Goal: Information Seeking & Learning: Learn about a topic

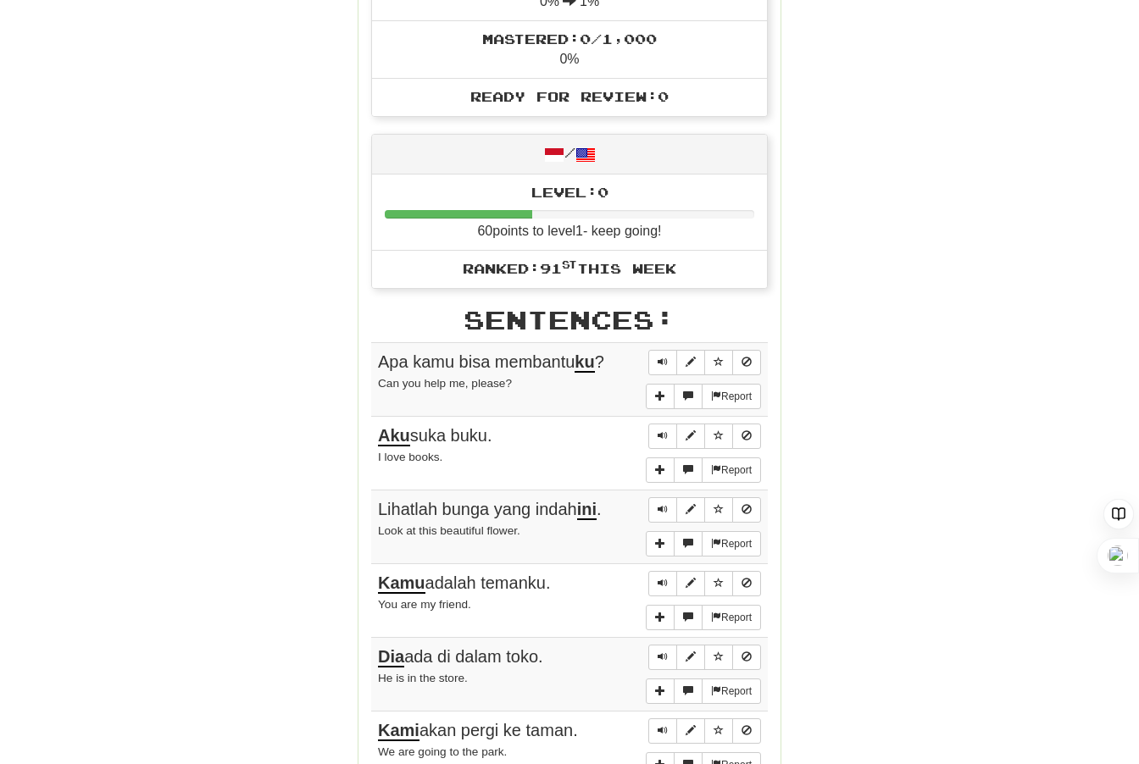
scroll to position [674, 0]
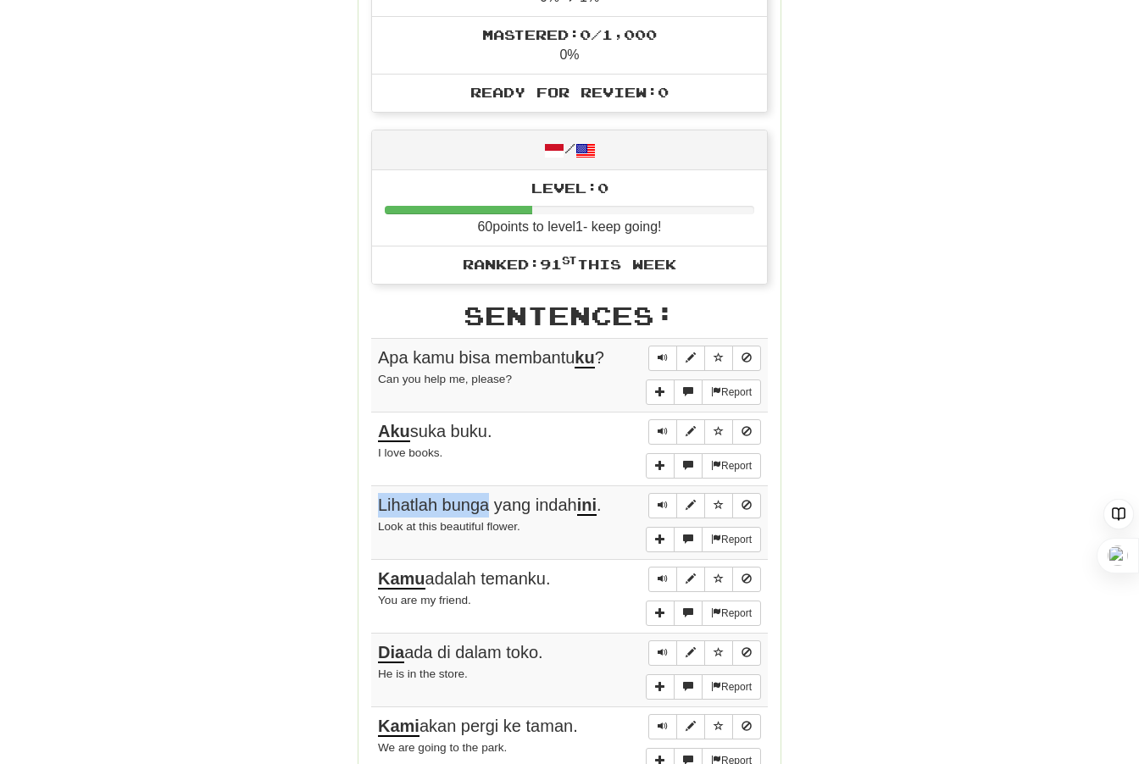
drag, startPoint x: 381, startPoint y: 499, endPoint x: 488, endPoint y: 499, distance: 106.8
click at [488, 499] on span "Lihatlah bunga yang indah ini ." at bounding box center [490, 506] width 224 height 20
click at [439, 500] on span "Lihatlah bunga yang indah ini ." at bounding box center [490, 506] width 224 height 20
drag, startPoint x: 445, startPoint y: 499, endPoint x: 490, endPoint y: 501, distance: 44.9
click at [490, 501] on span "Lihatlah bunga yang indah ini ." at bounding box center [490, 506] width 224 height 20
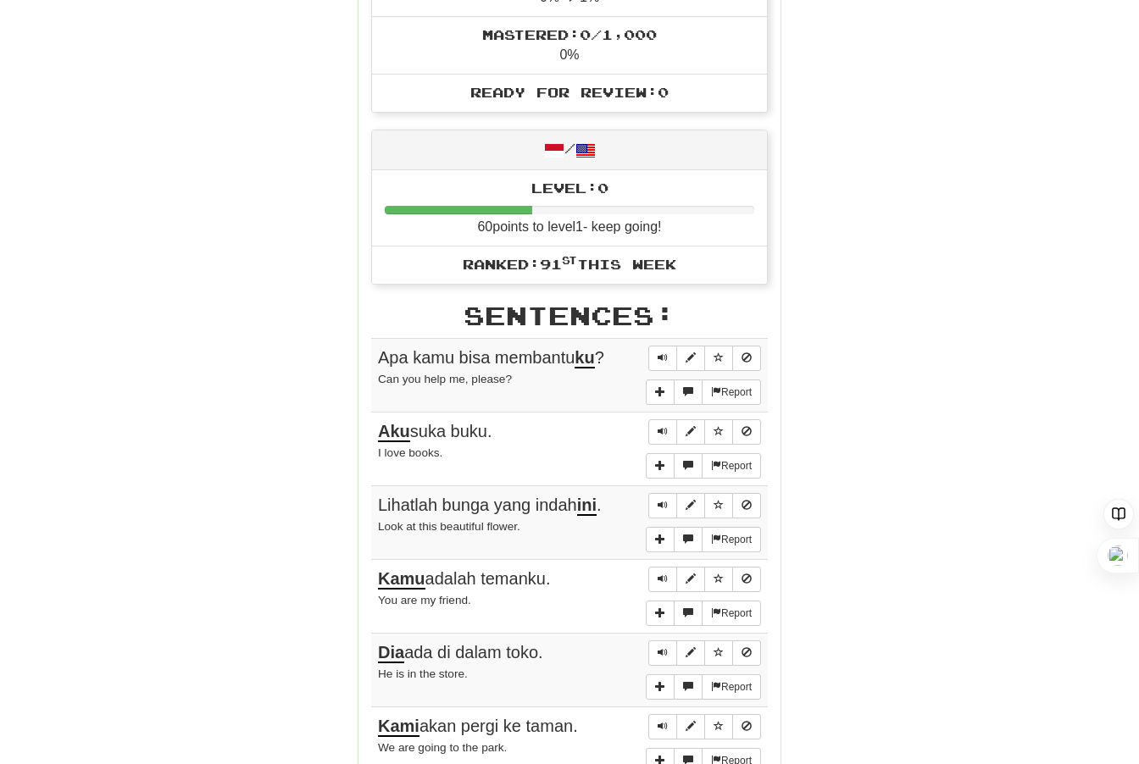
click at [402, 496] on span "Lihatlah bunga yang indah ini ." at bounding box center [490, 506] width 224 height 20
drag, startPoint x: 375, startPoint y: 497, endPoint x: 491, endPoint y: 506, distance: 117.3
click at [491, 506] on td "Report Lihatlah bunga yang indah ini . Look at this beautiful flower." at bounding box center [569, 523] width 397 height 74
click at [519, 504] on span "Lihatlah bunga yang indah ini ." at bounding box center [490, 506] width 224 height 20
drag, startPoint x: 496, startPoint y: 499, endPoint x: 604, endPoint y: 497, distance: 108.5
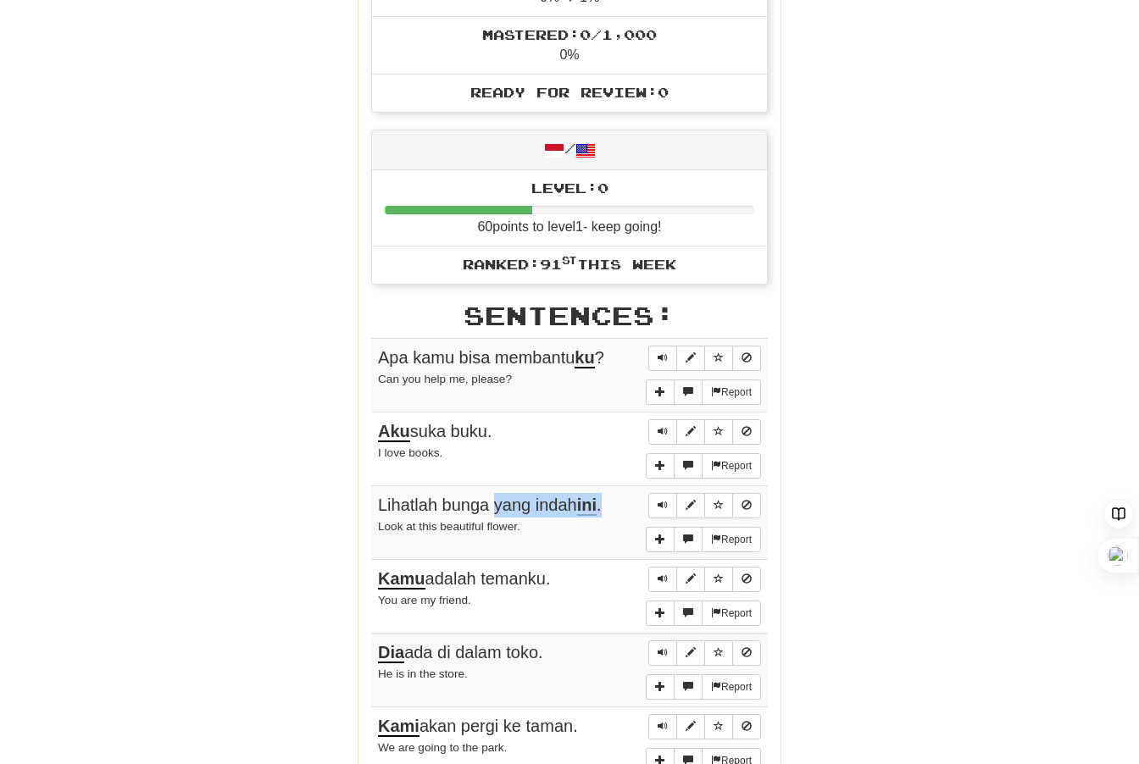
click at [602, 497] on span "Lihatlah bunga yang indah ini ." at bounding box center [490, 506] width 224 height 20
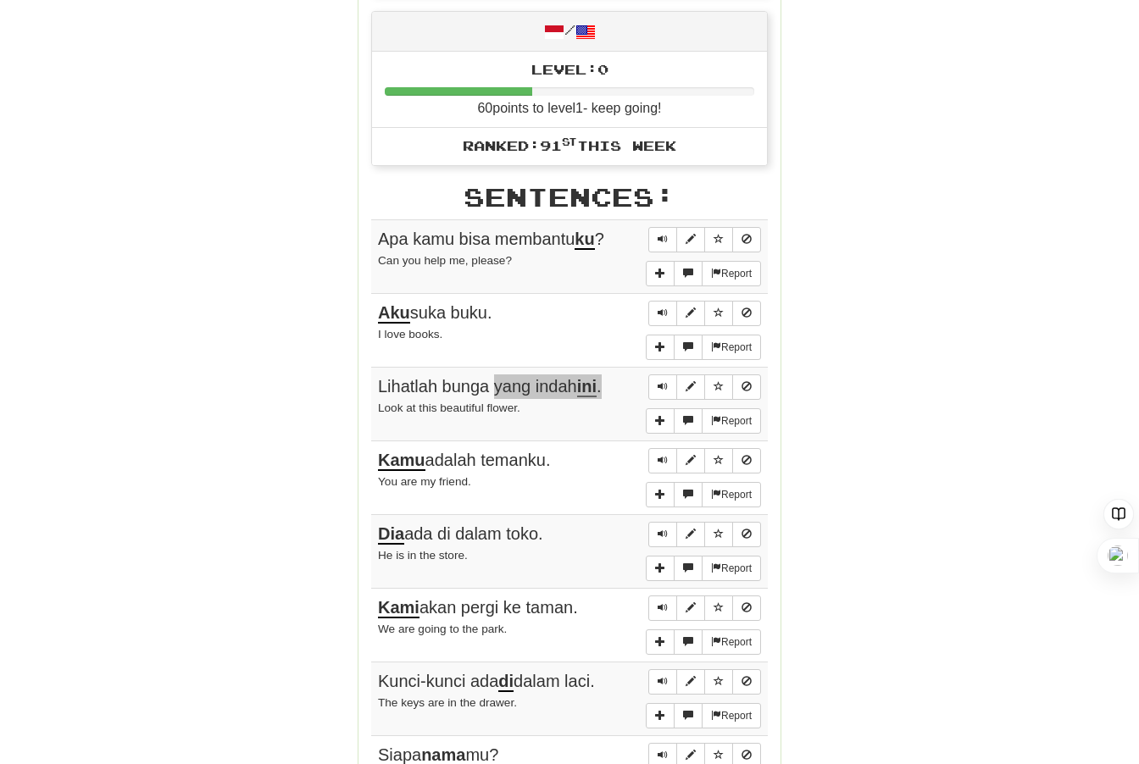
scroll to position [796, 0]
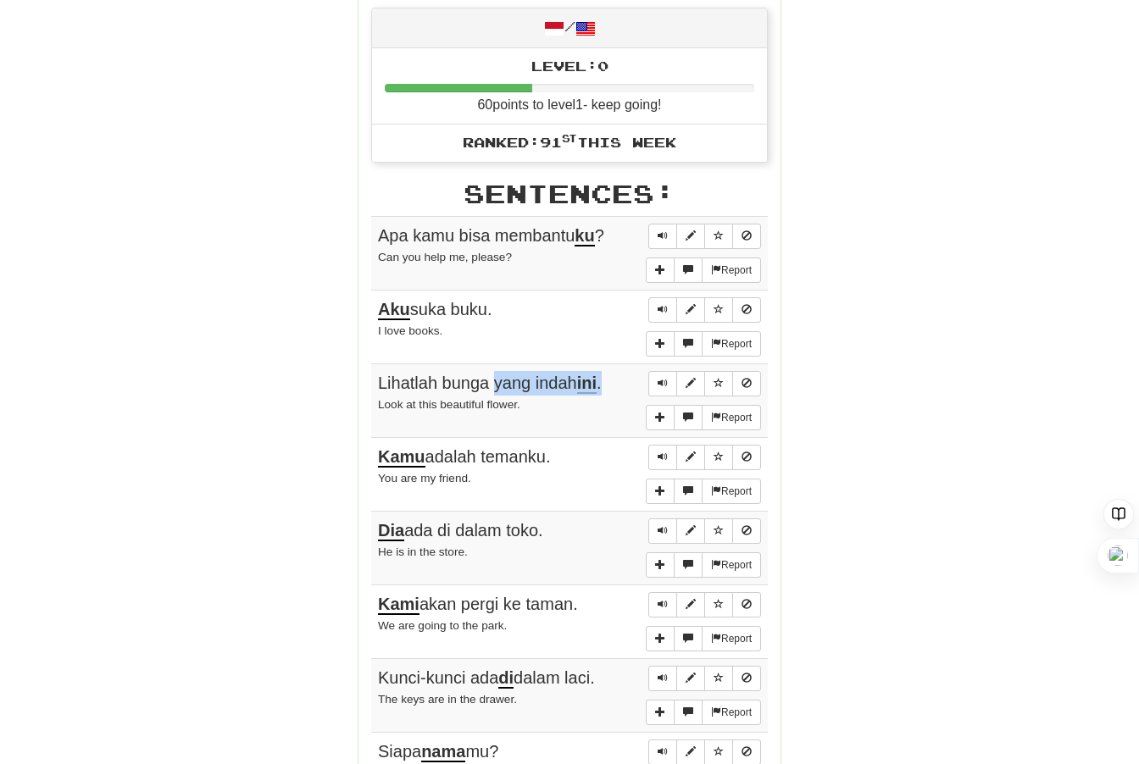
drag, startPoint x: 463, startPoint y: 523, endPoint x: 552, endPoint y: 519, distance: 89.0
click at [552, 519] on div "Dia ada di dalam toko." at bounding box center [569, 531] width 383 height 25
click at [509, 526] on span "Dia ada di dalam toko." at bounding box center [460, 531] width 165 height 20
drag, startPoint x: 507, startPoint y: 524, endPoint x: 463, endPoint y: 524, distance: 44.1
click at [463, 524] on span "Dia ada di dalam toko." at bounding box center [460, 531] width 165 height 20
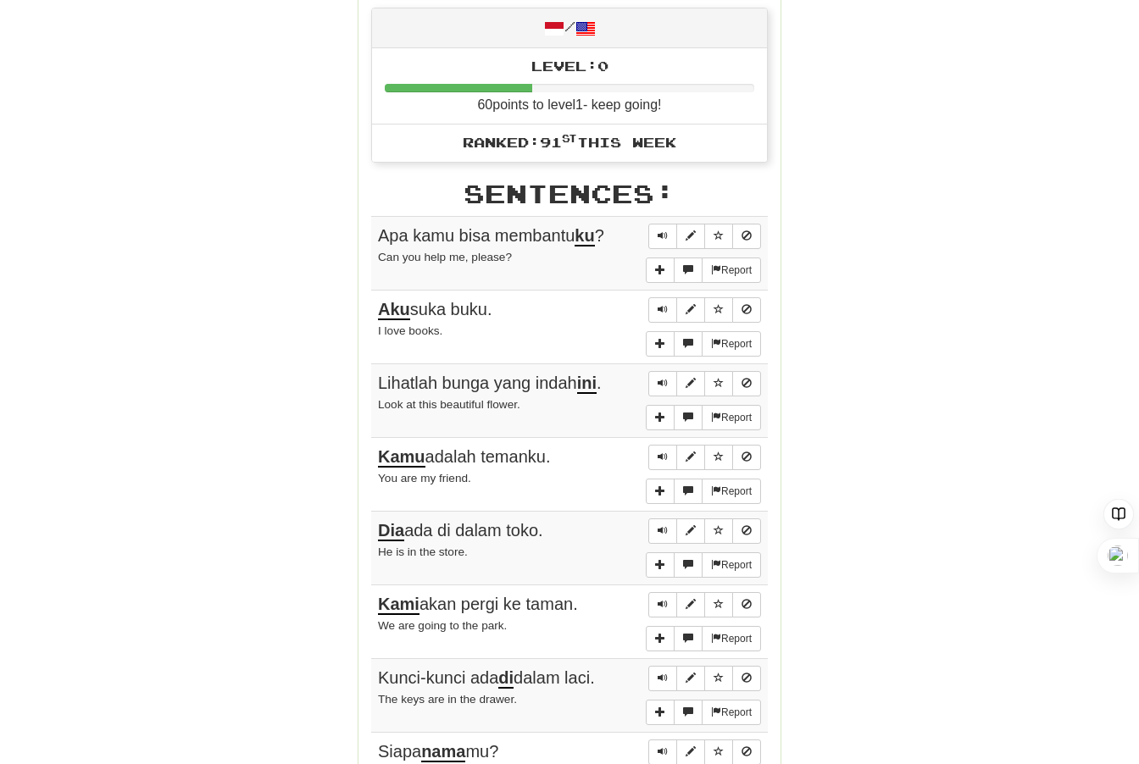
click at [513, 521] on span "Dia ada di dalam toko." at bounding box center [460, 531] width 165 height 20
drag, startPoint x: 513, startPoint y: 524, endPoint x: 543, endPoint y: 525, distance: 29.7
click at [543, 525] on span "Dia ada di dalam toko." at bounding box center [460, 531] width 165 height 20
click at [499, 530] on span "Dia ada di dalam toko." at bounding box center [460, 531] width 165 height 20
drag, startPoint x: 532, startPoint y: 603, endPoint x: 587, endPoint y: 602, distance: 55.1
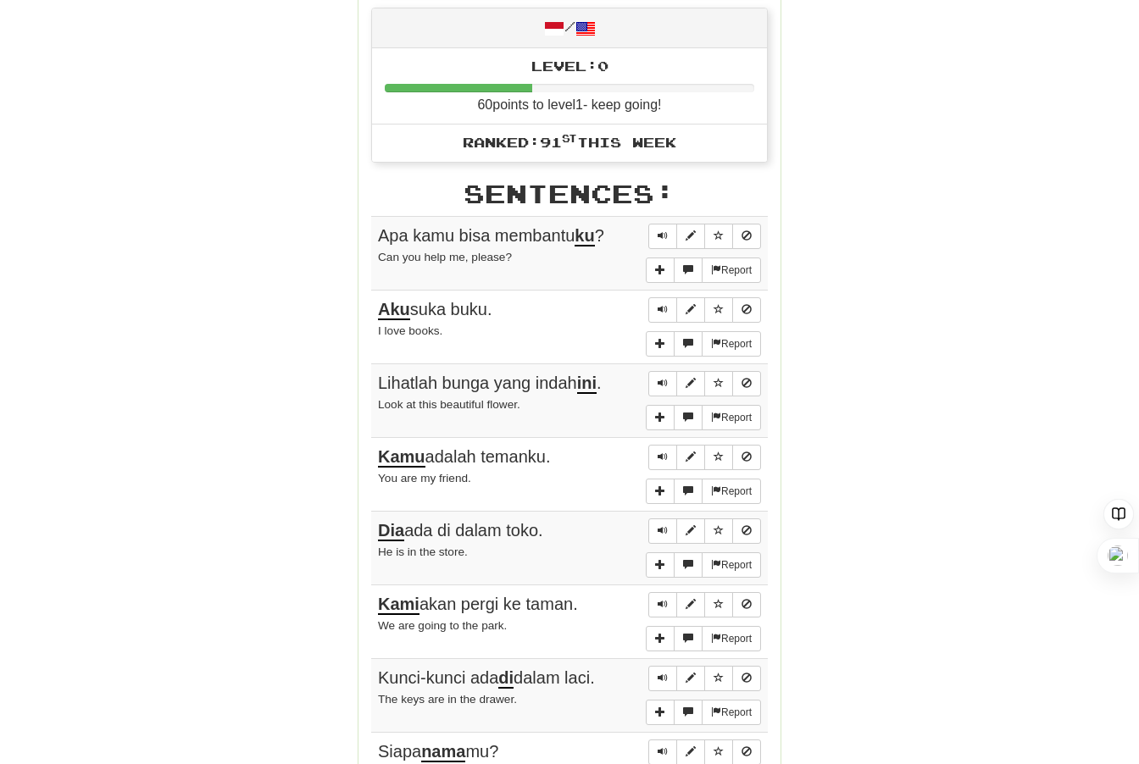
click at [587, 602] on div "[PERSON_NAME] akan pergi ke taman." at bounding box center [569, 604] width 383 height 25
click at [533, 598] on span "[PERSON_NAME] akan pergi ke taman." at bounding box center [478, 605] width 200 height 20
drag, startPoint x: 506, startPoint y: 596, endPoint x: 578, endPoint y: 595, distance: 72.0
click at [578, 595] on span "[PERSON_NAME] akan pergi ke taman." at bounding box center [478, 605] width 200 height 20
click at [504, 604] on span "[PERSON_NAME] akan pergi ke taman." at bounding box center [478, 605] width 200 height 20
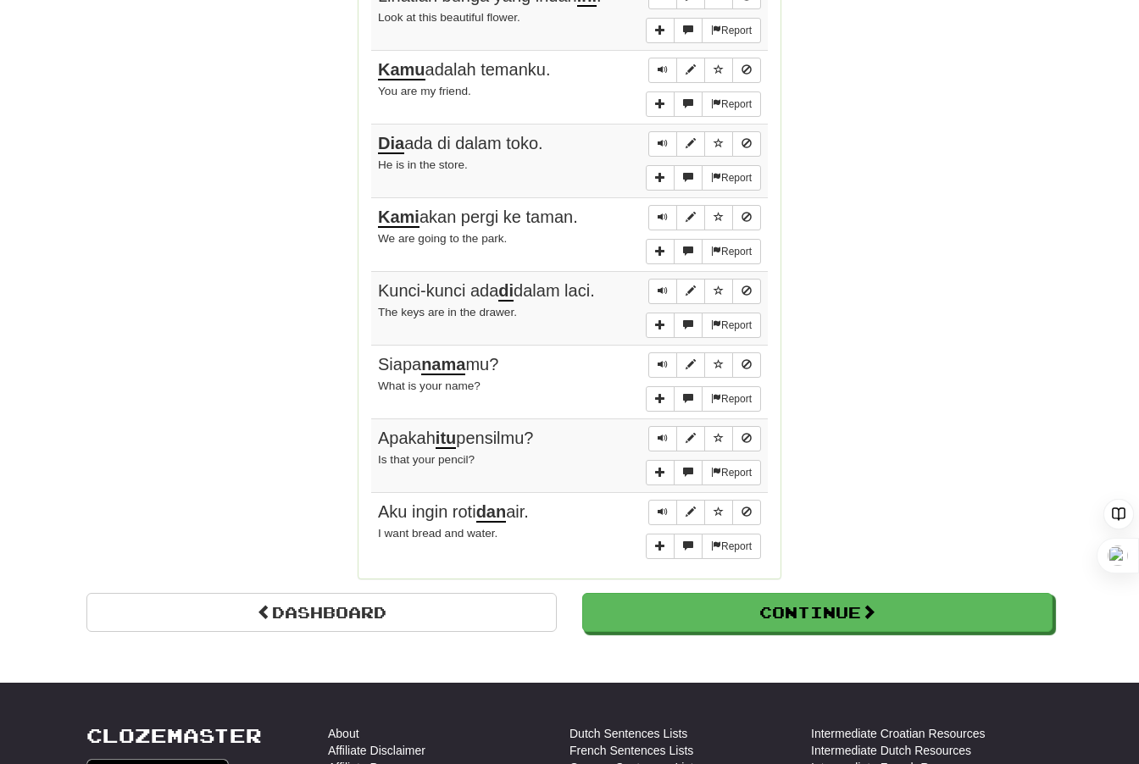
scroll to position [1185, 0]
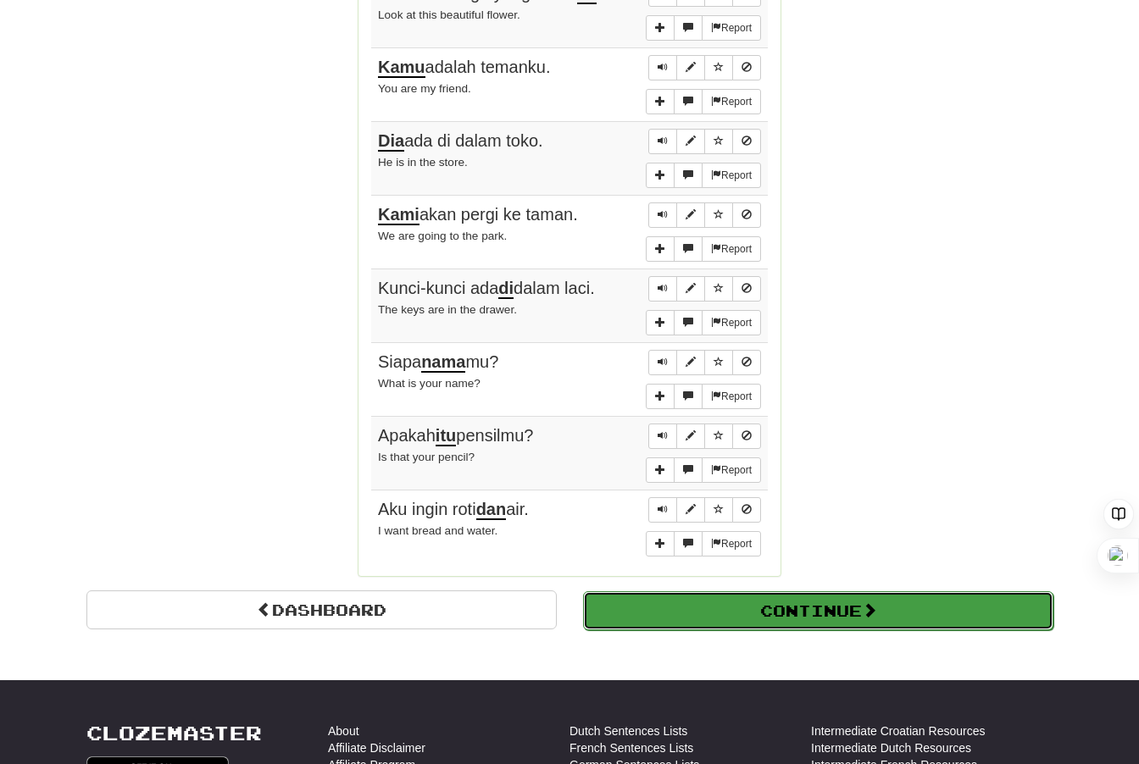
click at [691, 613] on button "Continue" at bounding box center [818, 610] width 470 height 39
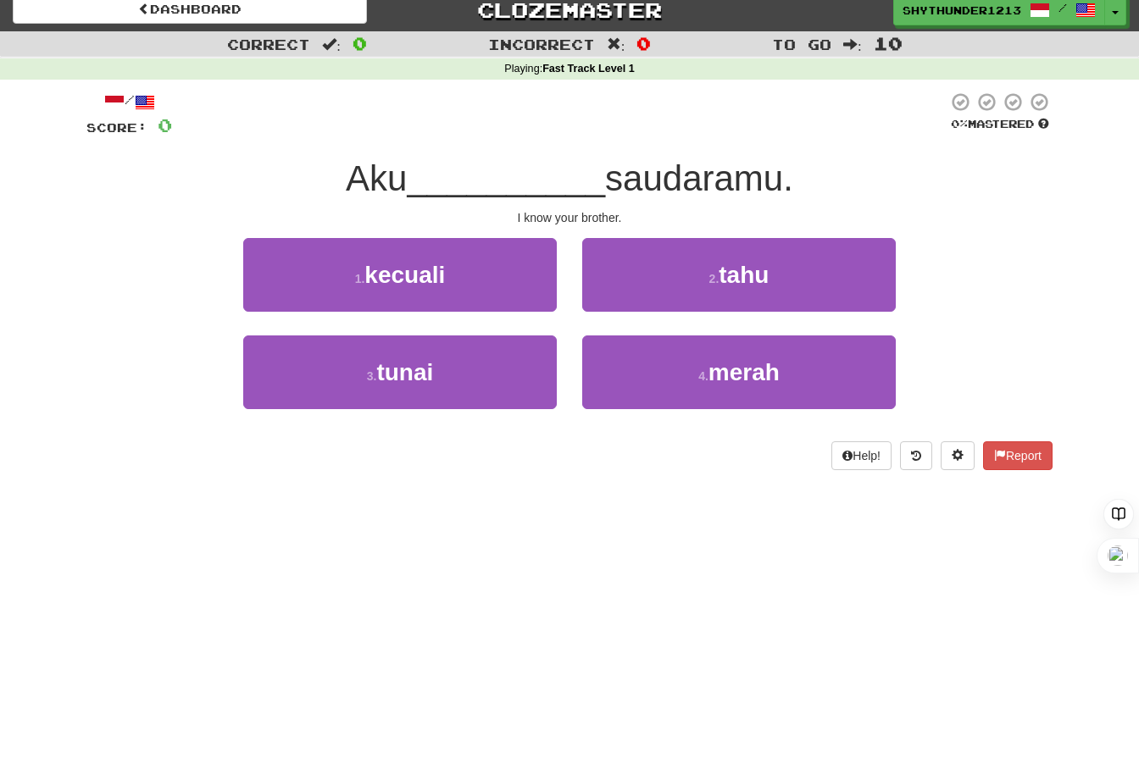
scroll to position [15, 0]
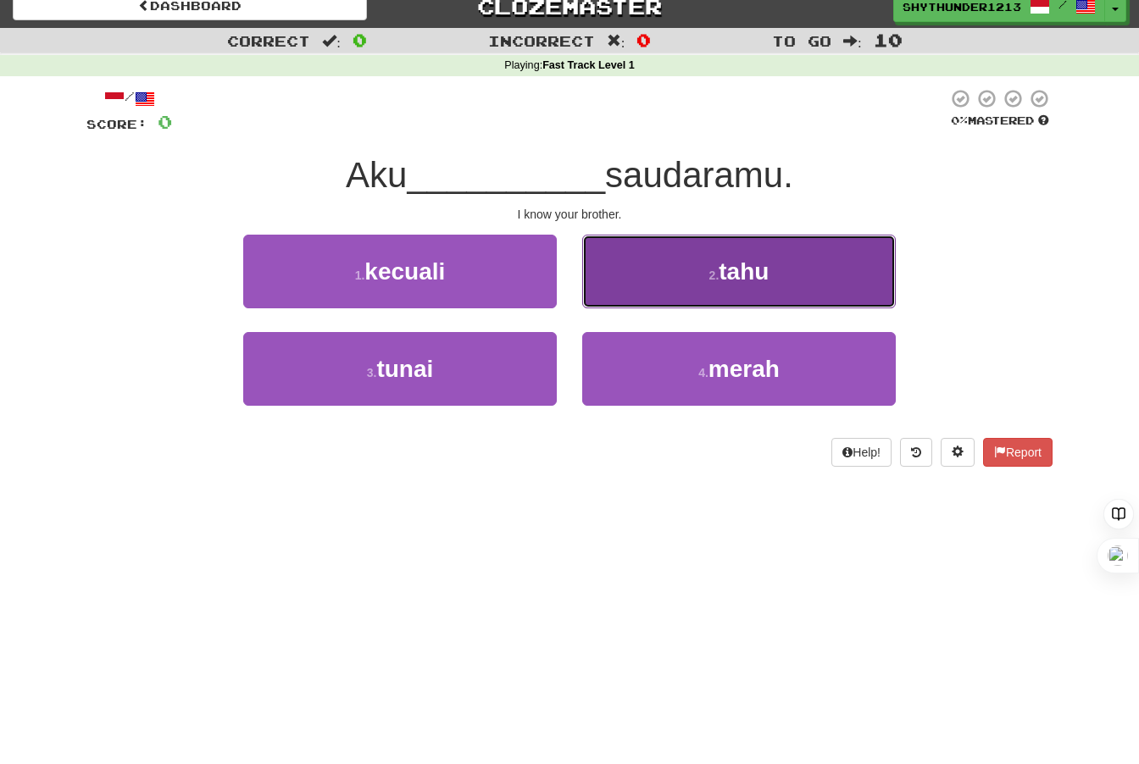
click at [780, 268] on button "2 . tahu" at bounding box center [738, 272] width 313 height 74
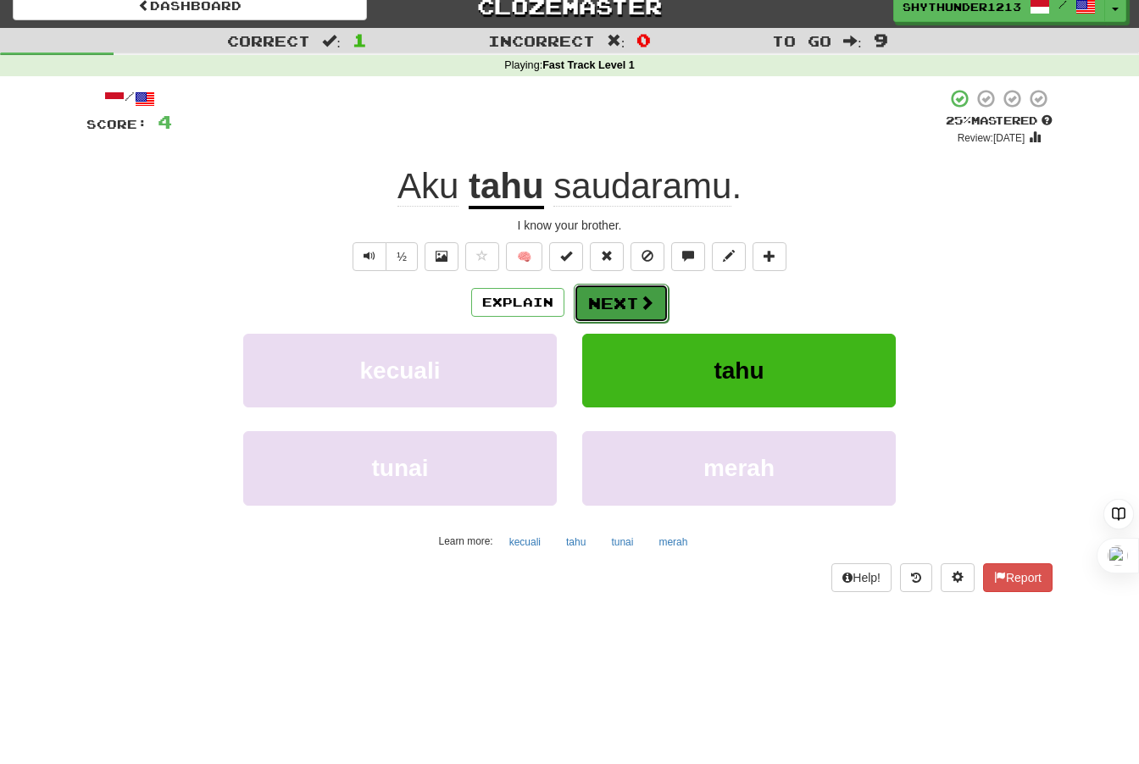
click at [624, 306] on button "Next" at bounding box center [621, 303] width 95 height 39
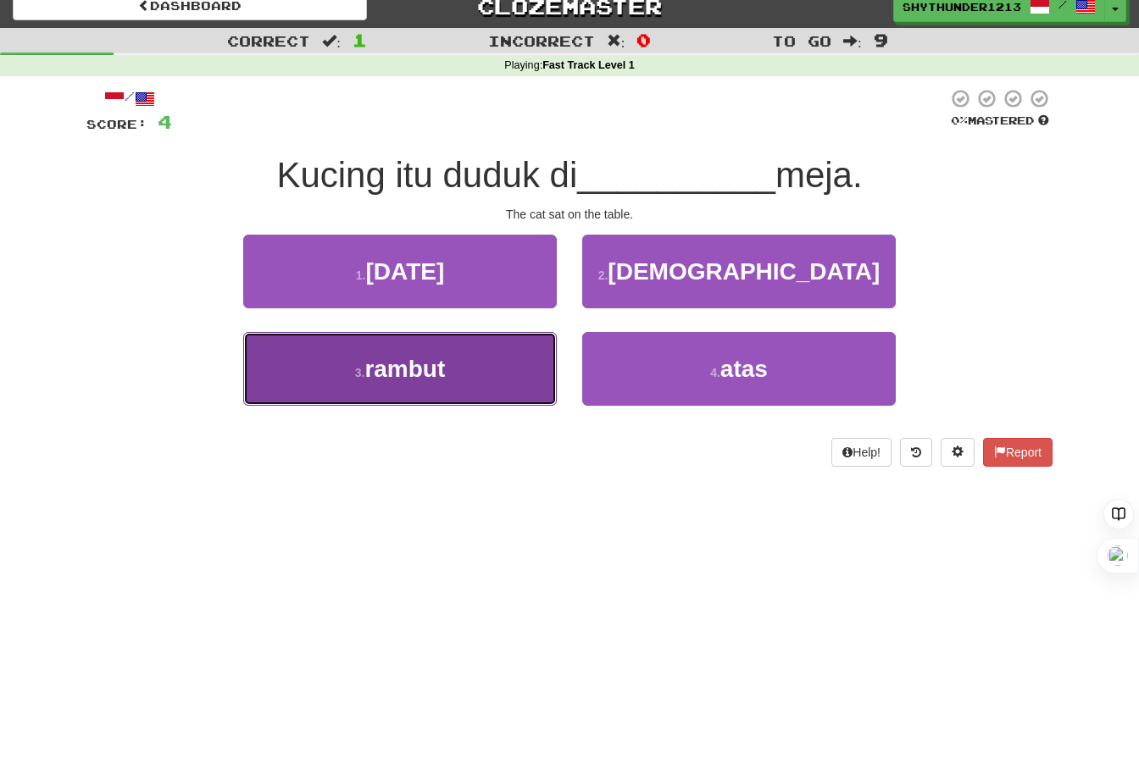
click at [436, 360] on span "rambut" at bounding box center [404, 369] width 80 height 26
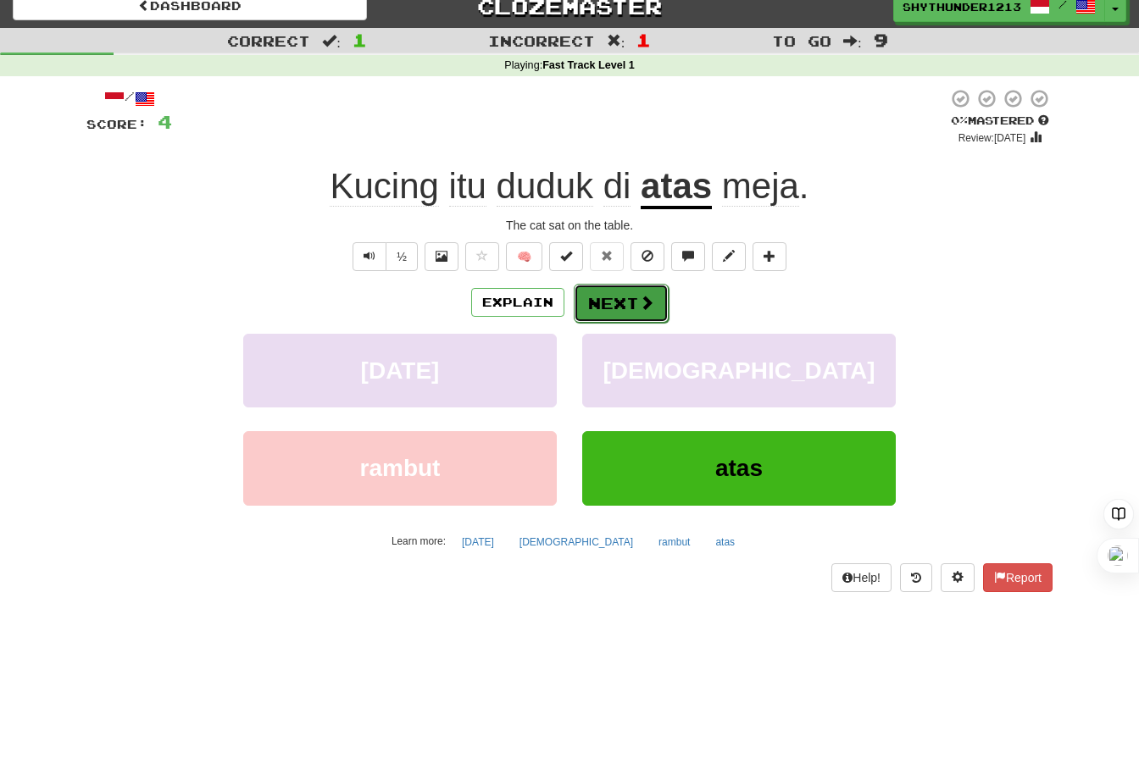
click at [640, 299] on span at bounding box center [646, 302] width 15 height 15
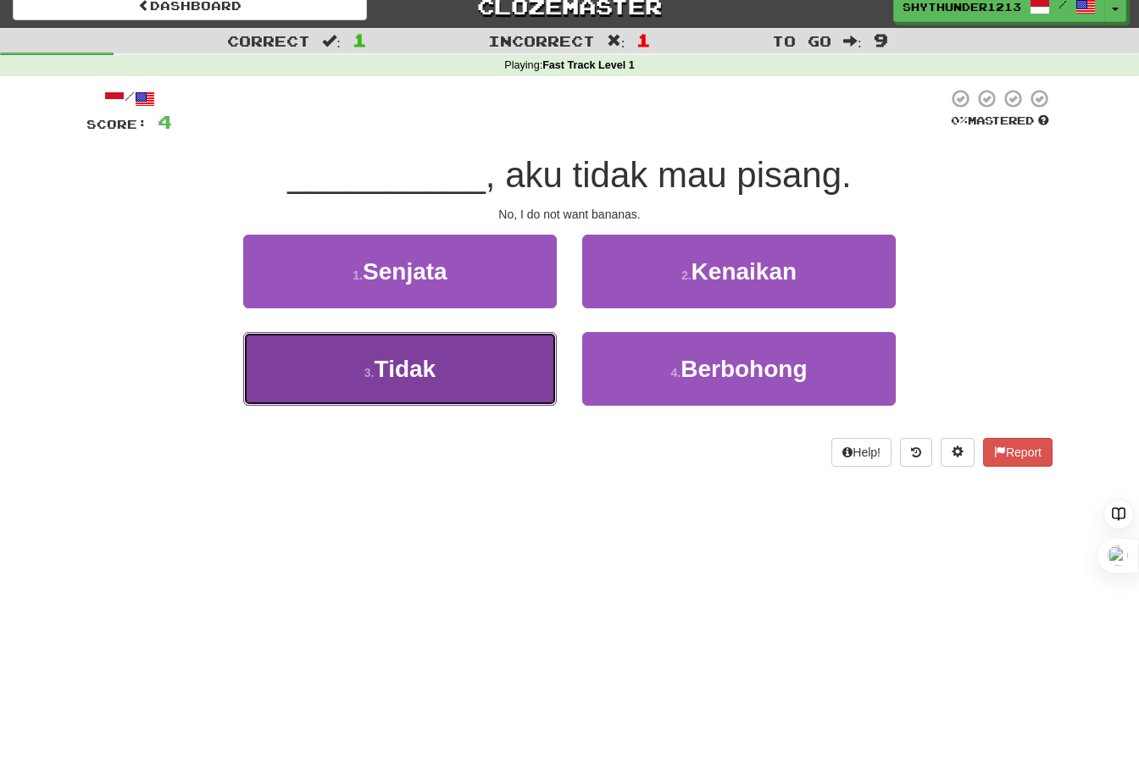
click at [423, 381] on span "Tidak" at bounding box center [406, 369] width 62 height 26
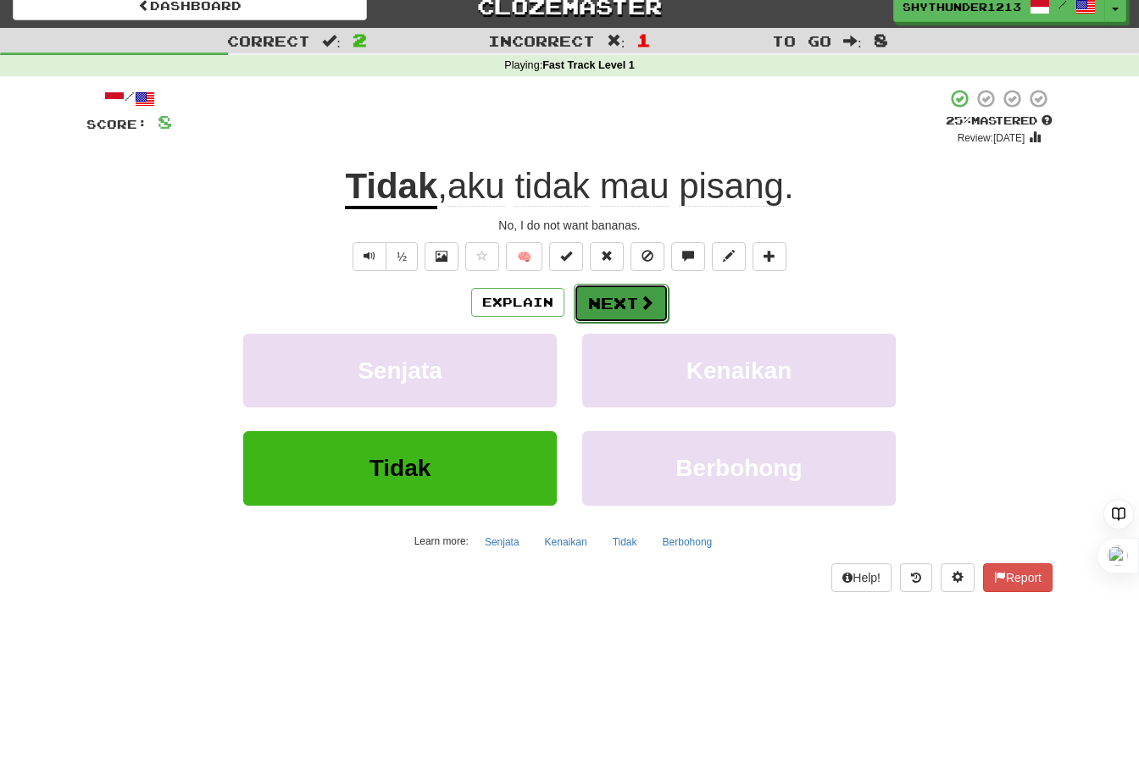
click at [630, 302] on button "Next" at bounding box center [621, 303] width 95 height 39
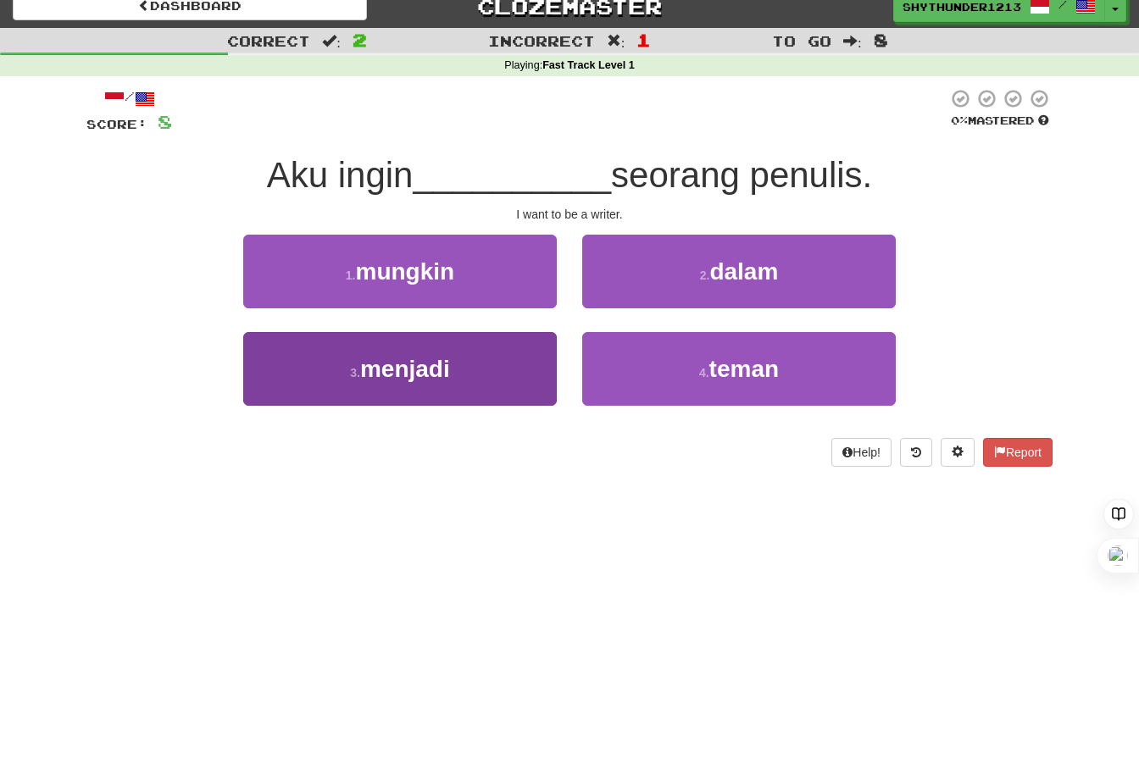
click at [459, 364] on button "3 . menjadi" at bounding box center [399, 369] width 313 height 74
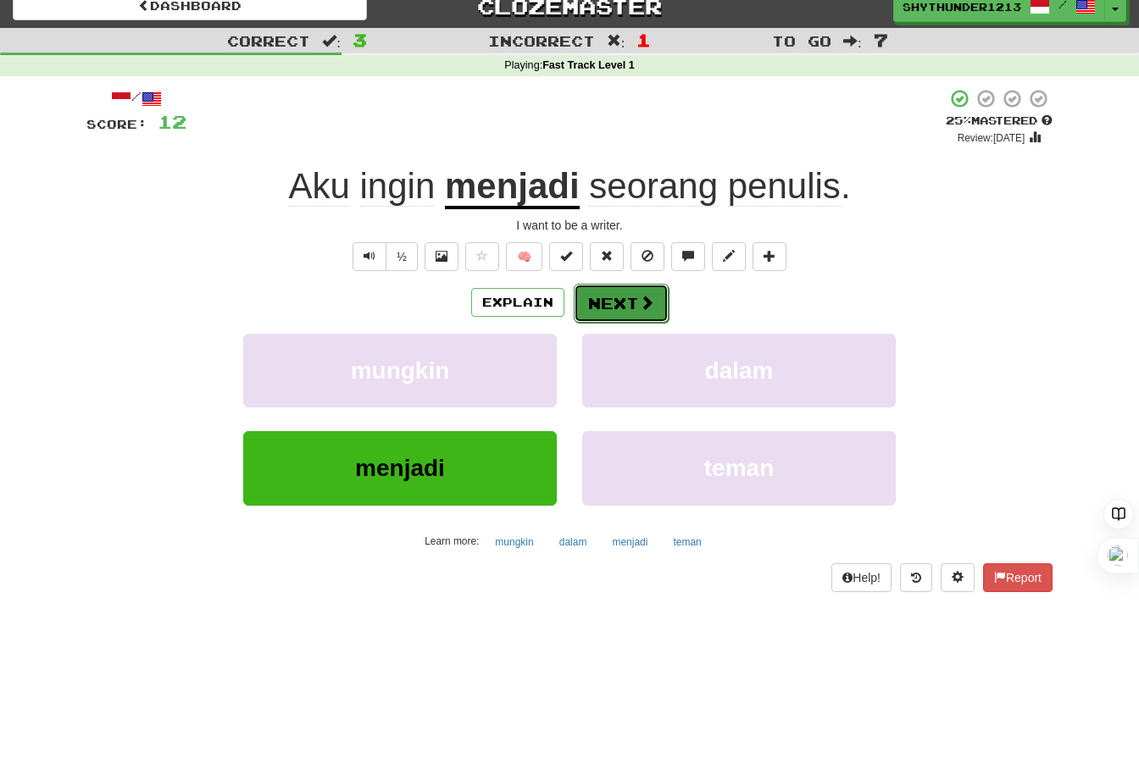
click at [630, 302] on button "Next" at bounding box center [621, 303] width 95 height 39
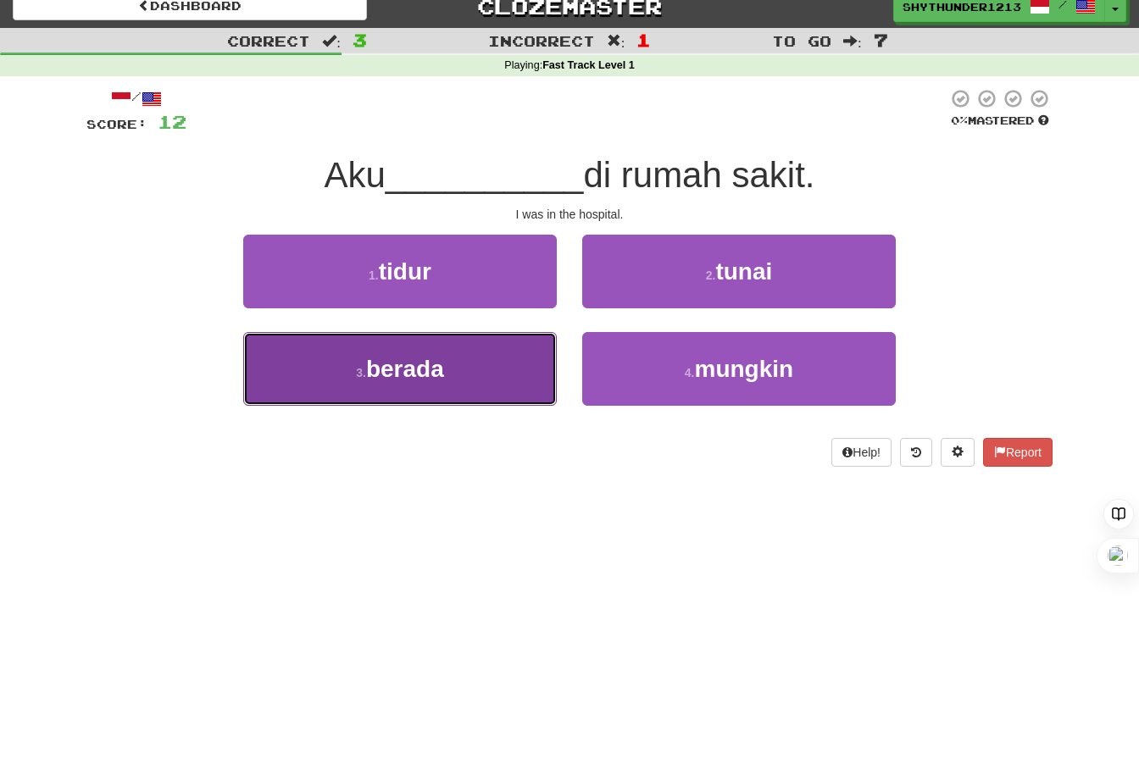
click at [468, 393] on button "3 . berada" at bounding box center [399, 369] width 313 height 74
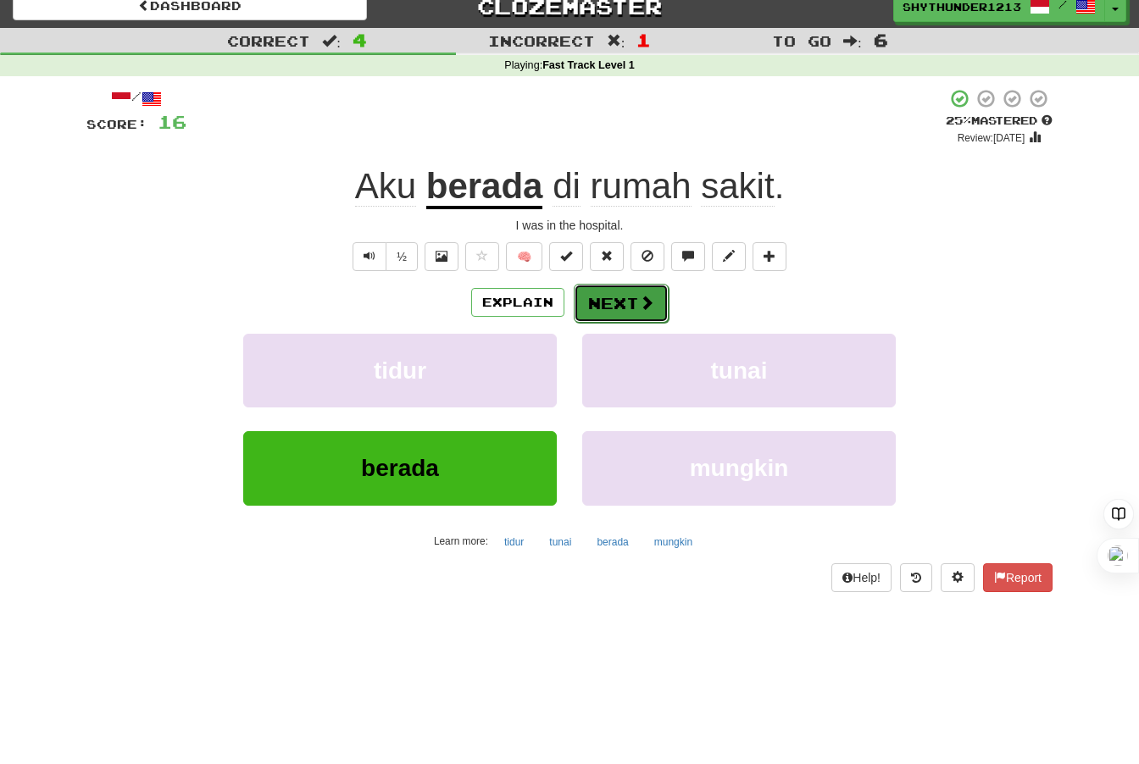
click at [615, 297] on button "Next" at bounding box center [621, 303] width 95 height 39
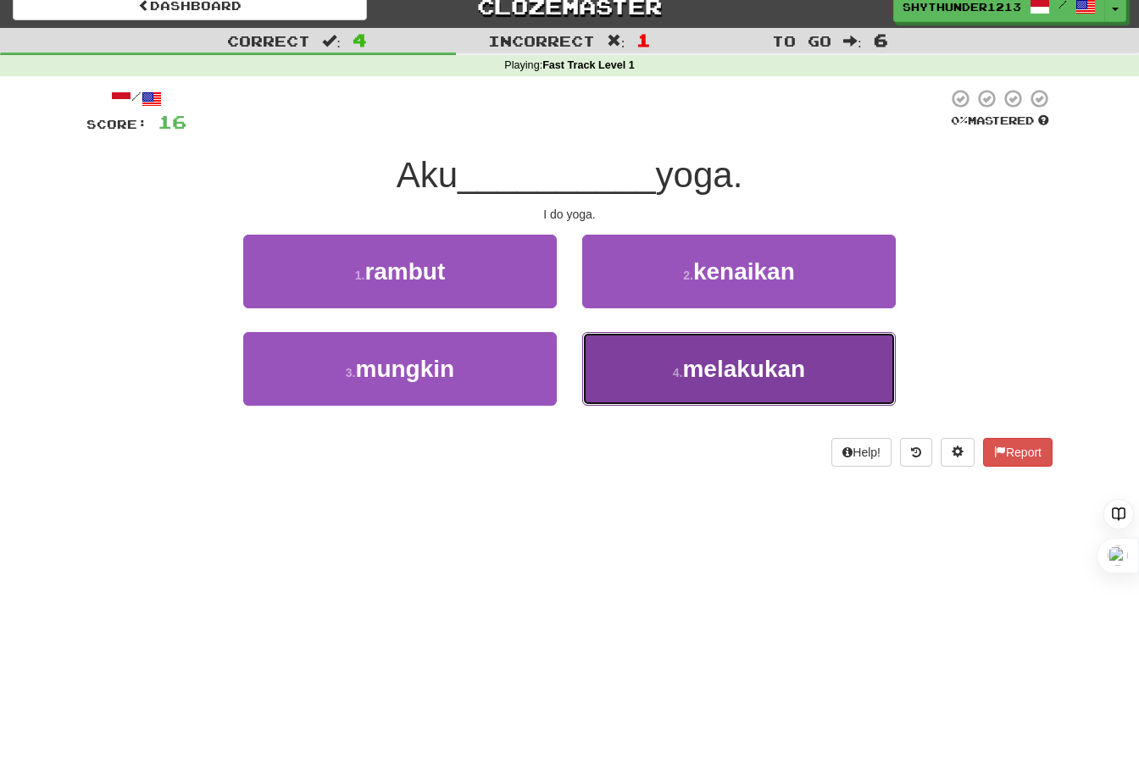
click at [704, 353] on button "4 . melakukan" at bounding box center [738, 369] width 313 height 74
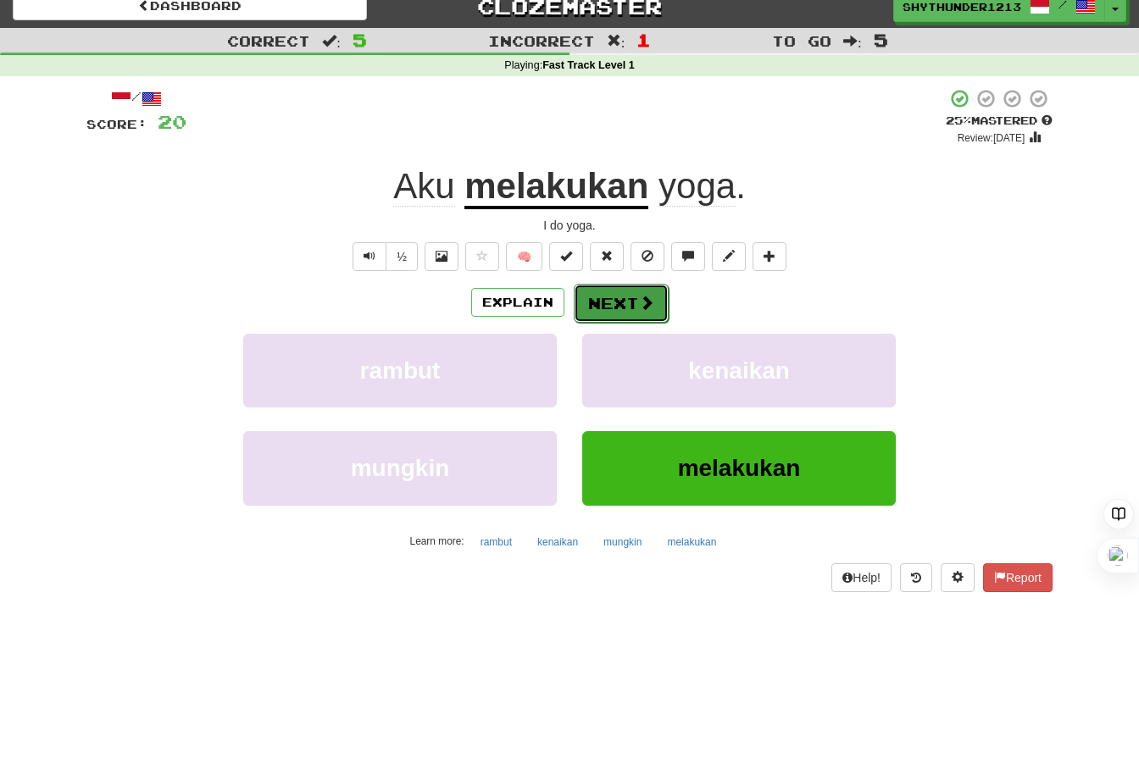
click at [605, 301] on button "Next" at bounding box center [621, 303] width 95 height 39
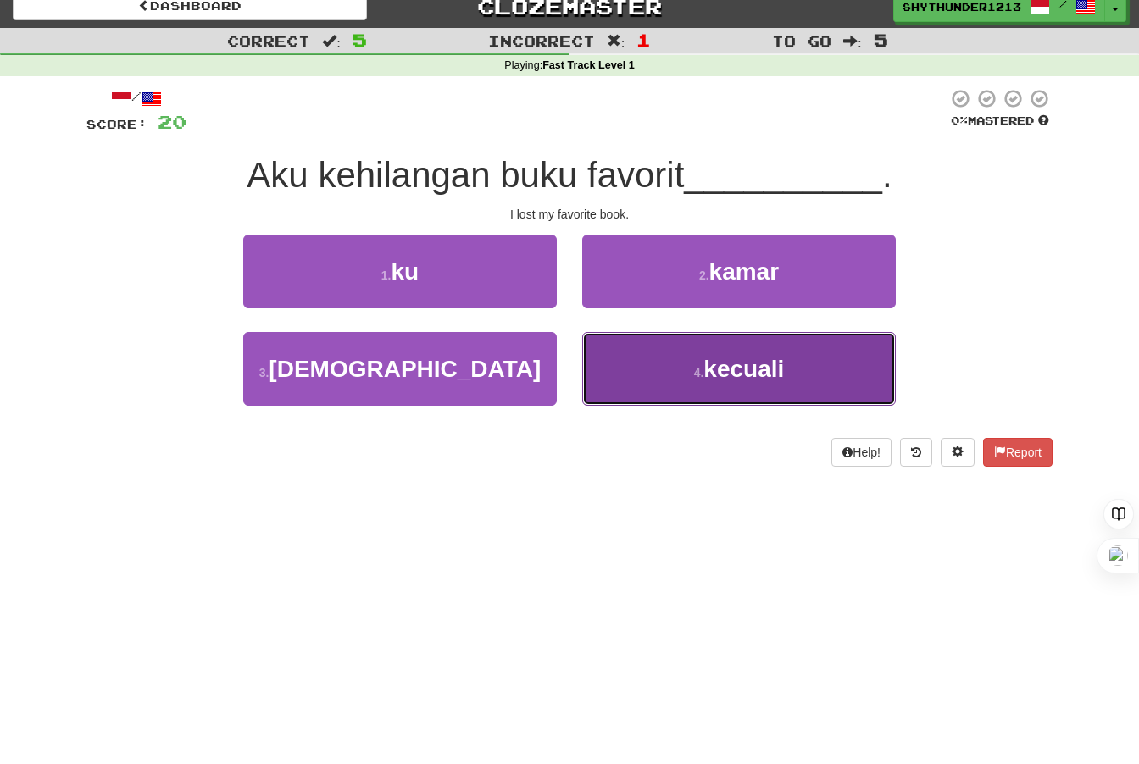
click at [659, 348] on button "4 . kecuali" at bounding box center [738, 369] width 313 height 74
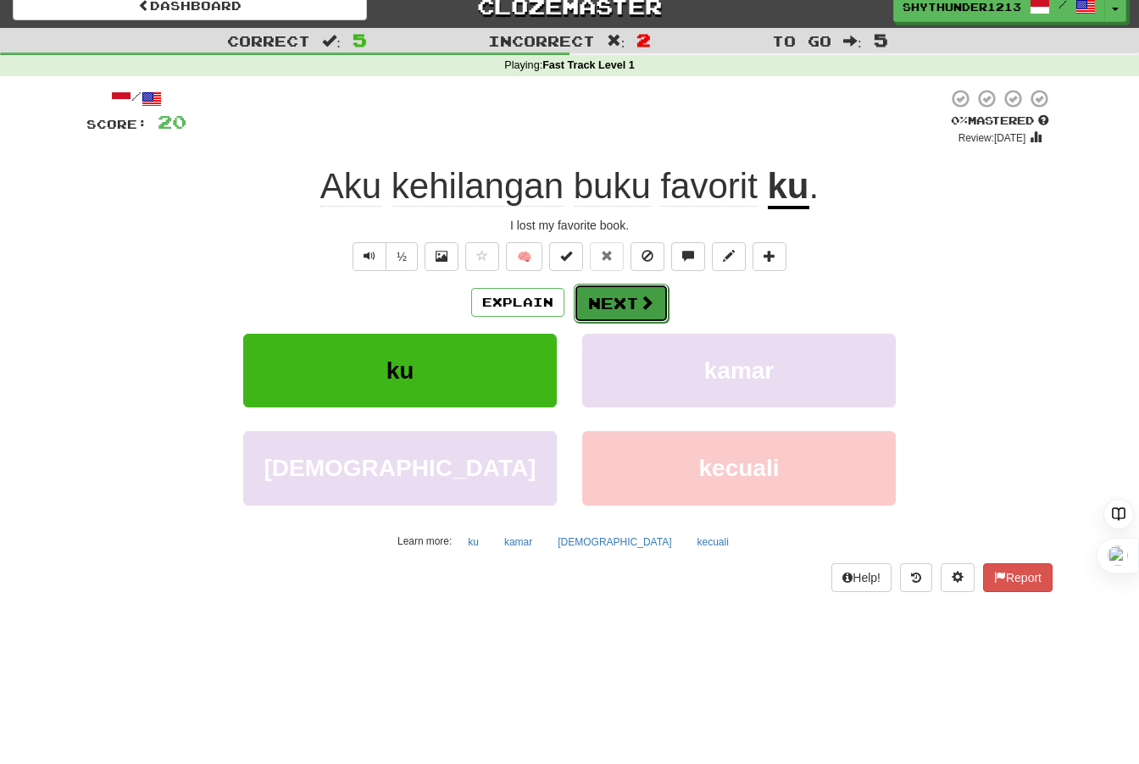
click at [633, 308] on button "Next" at bounding box center [621, 303] width 95 height 39
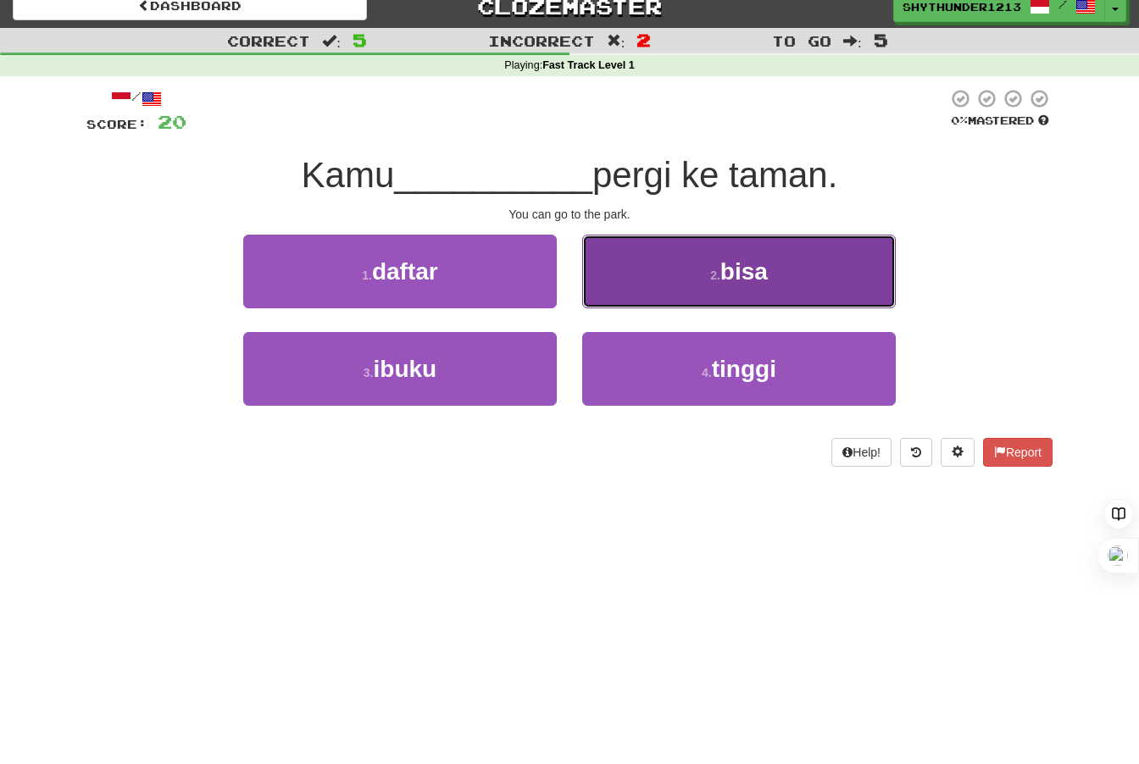
click at [691, 278] on button "2 . bisa" at bounding box center [738, 272] width 313 height 74
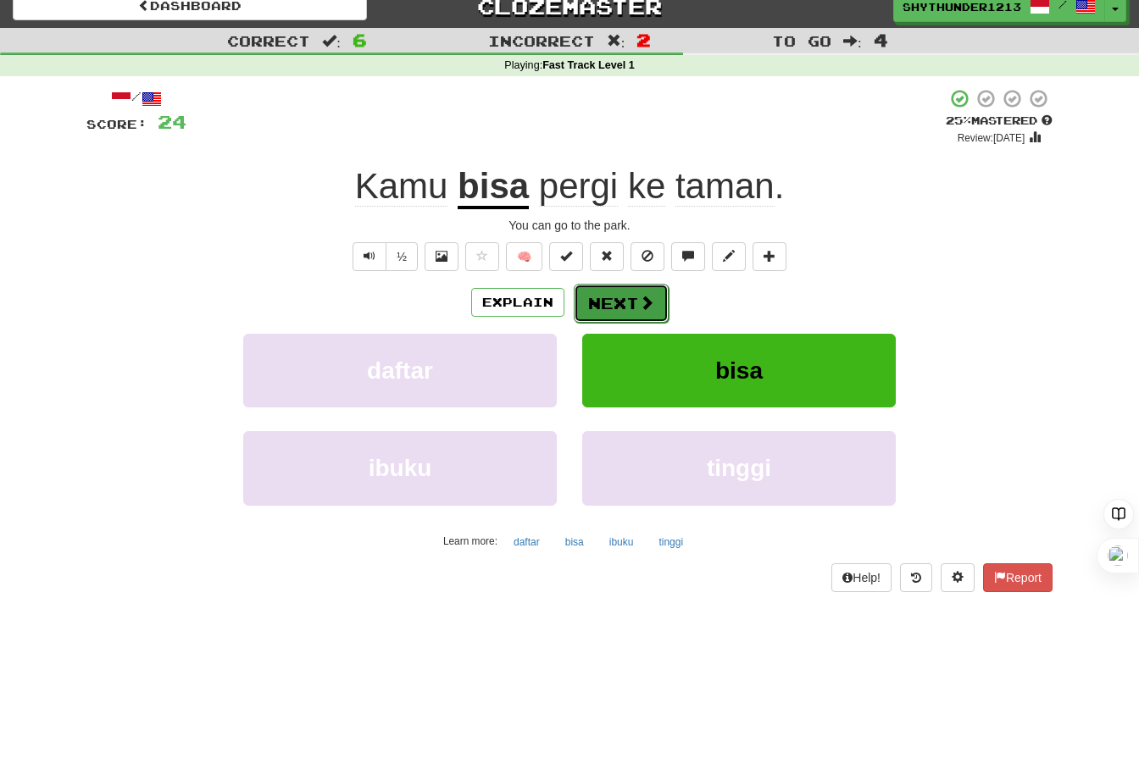
click at [588, 296] on button "Next" at bounding box center [621, 303] width 95 height 39
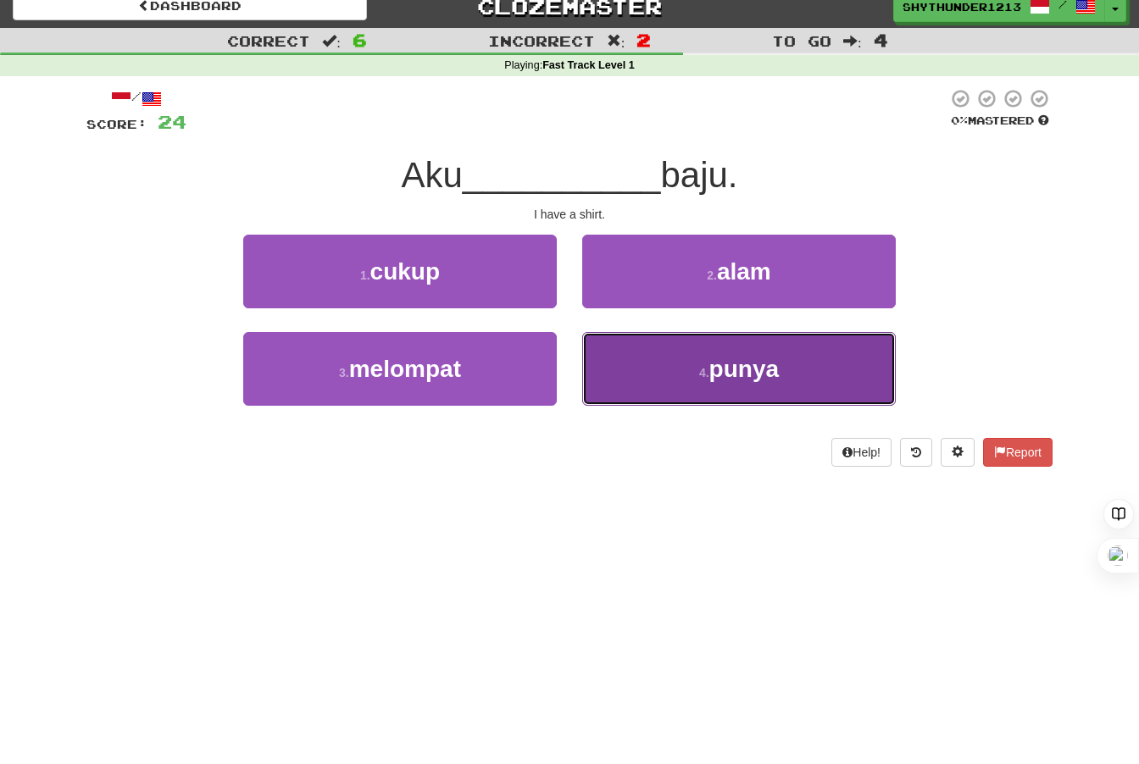
click at [721, 361] on span "punya" at bounding box center [743, 369] width 69 height 26
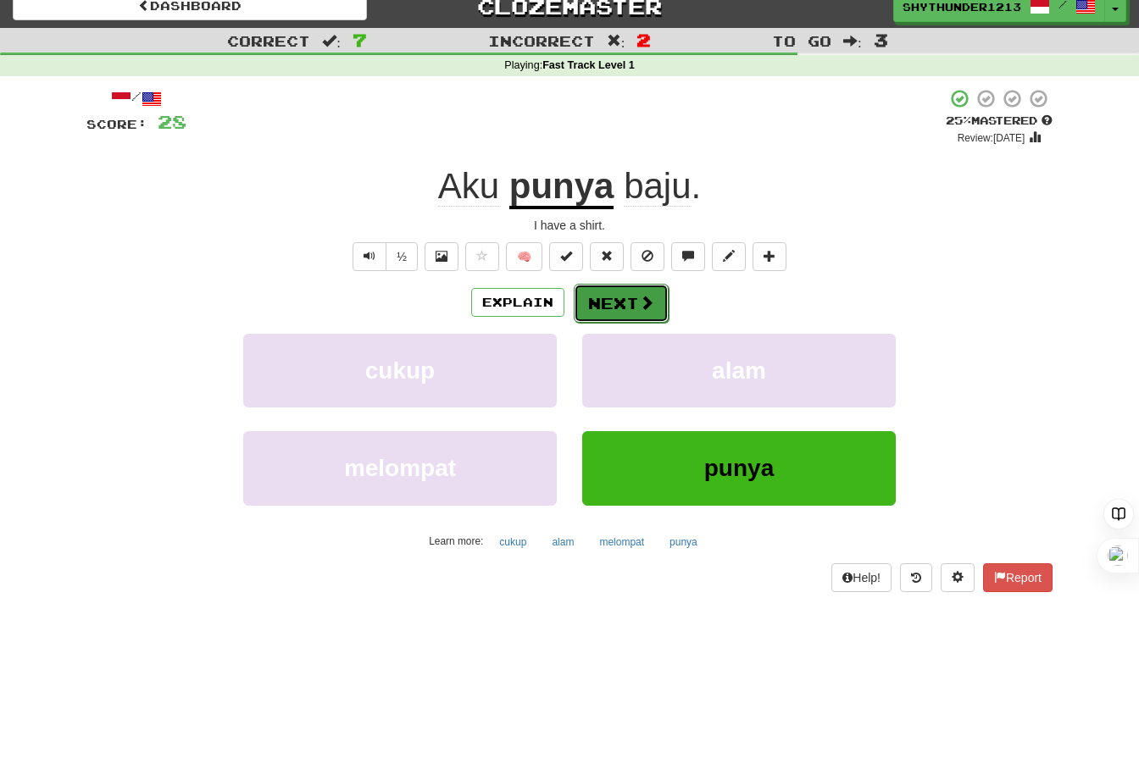
click at [635, 301] on button "Next" at bounding box center [621, 303] width 95 height 39
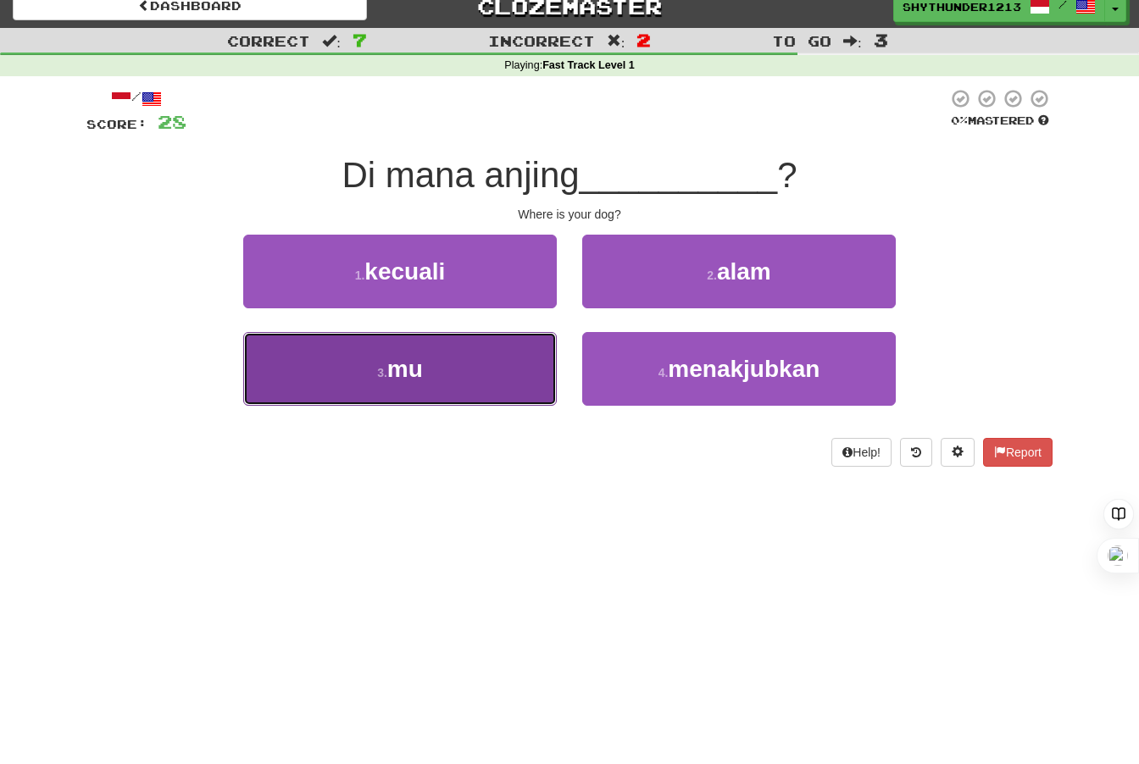
click at [423, 376] on span "mu" at bounding box center [405, 369] width 36 height 26
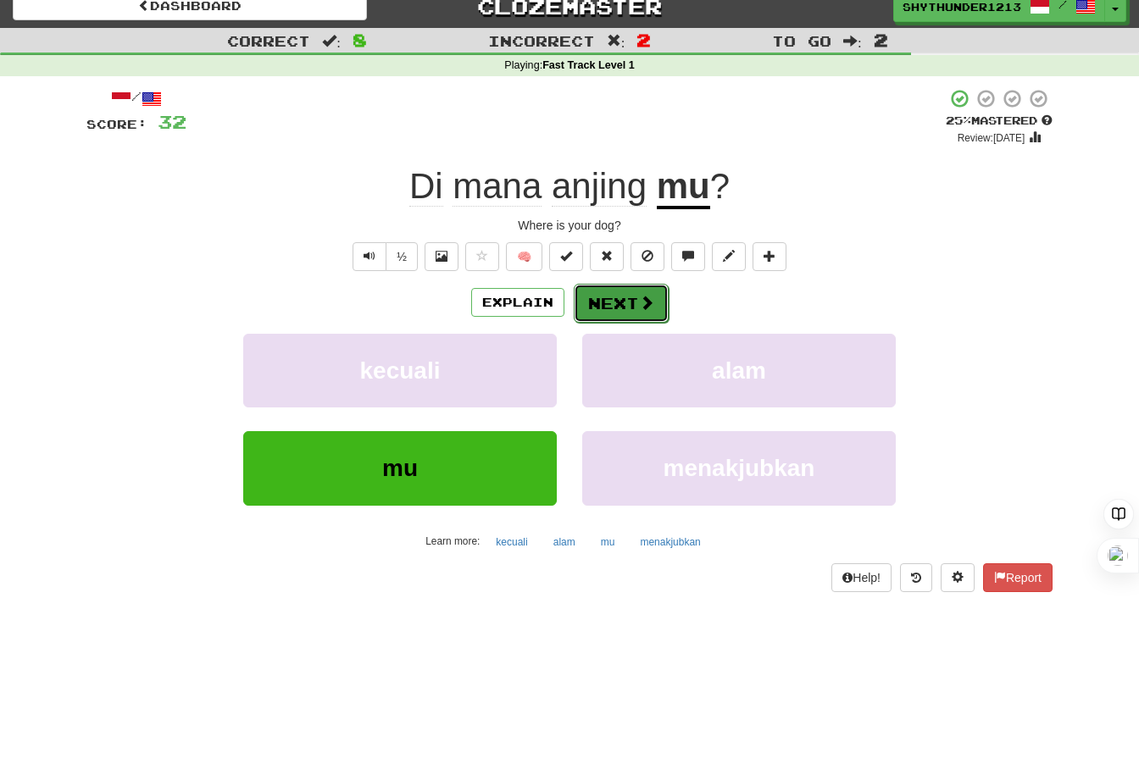
click at [608, 313] on button "Next" at bounding box center [621, 303] width 95 height 39
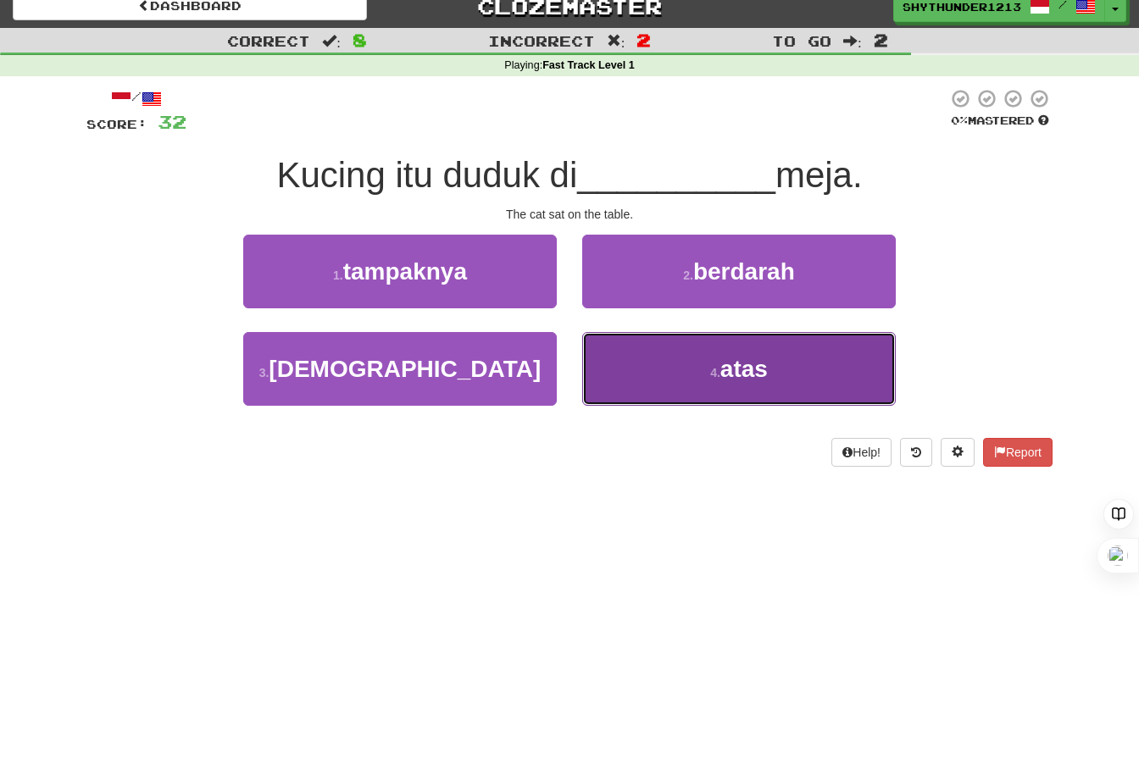
click at [702, 384] on button "4 . atas" at bounding box center [738, 369] width 313 height 74
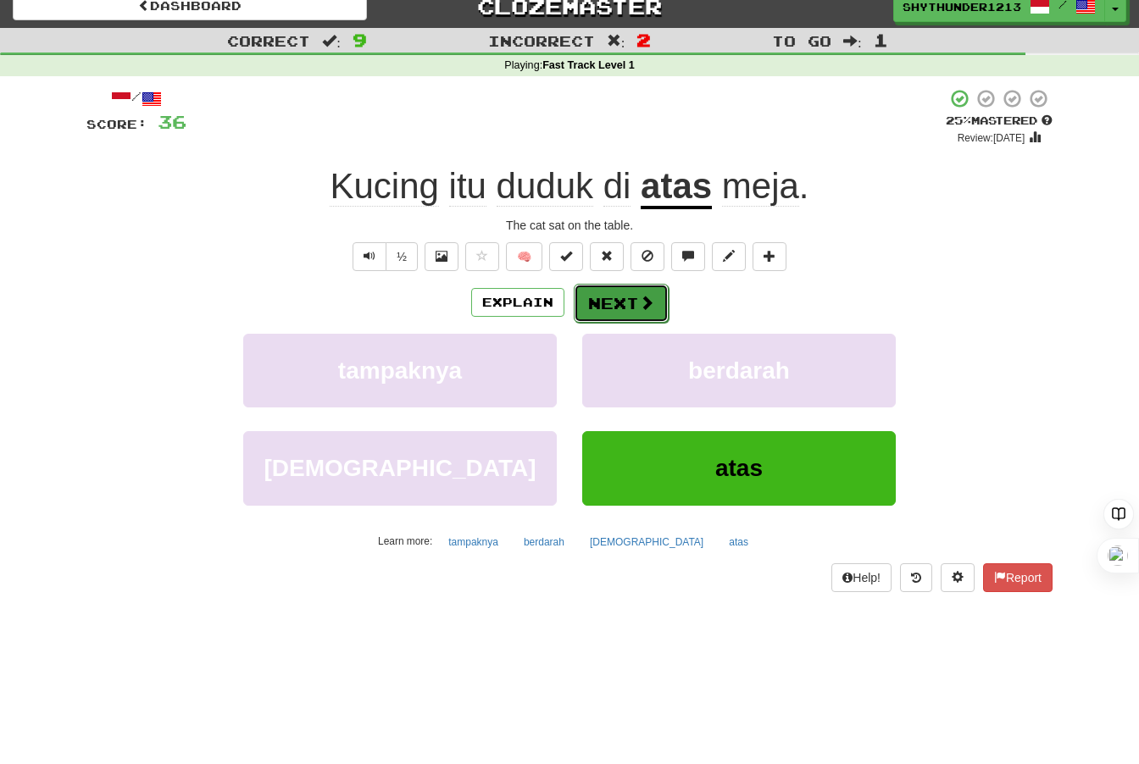
click at [606, 302] on button "Next" at bounding box center [621, 303] width 95 height 39
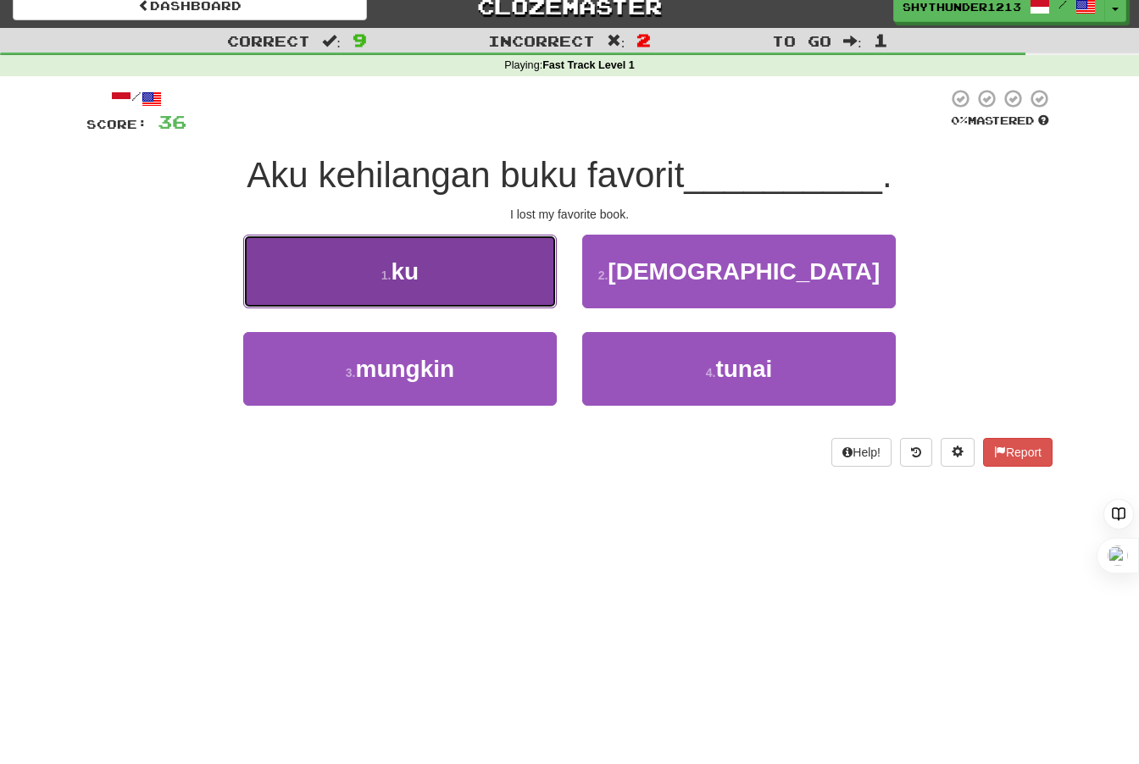
click at [424, 281] on button "1 . ku" at bounding box center [399, 272] width 313 height 74
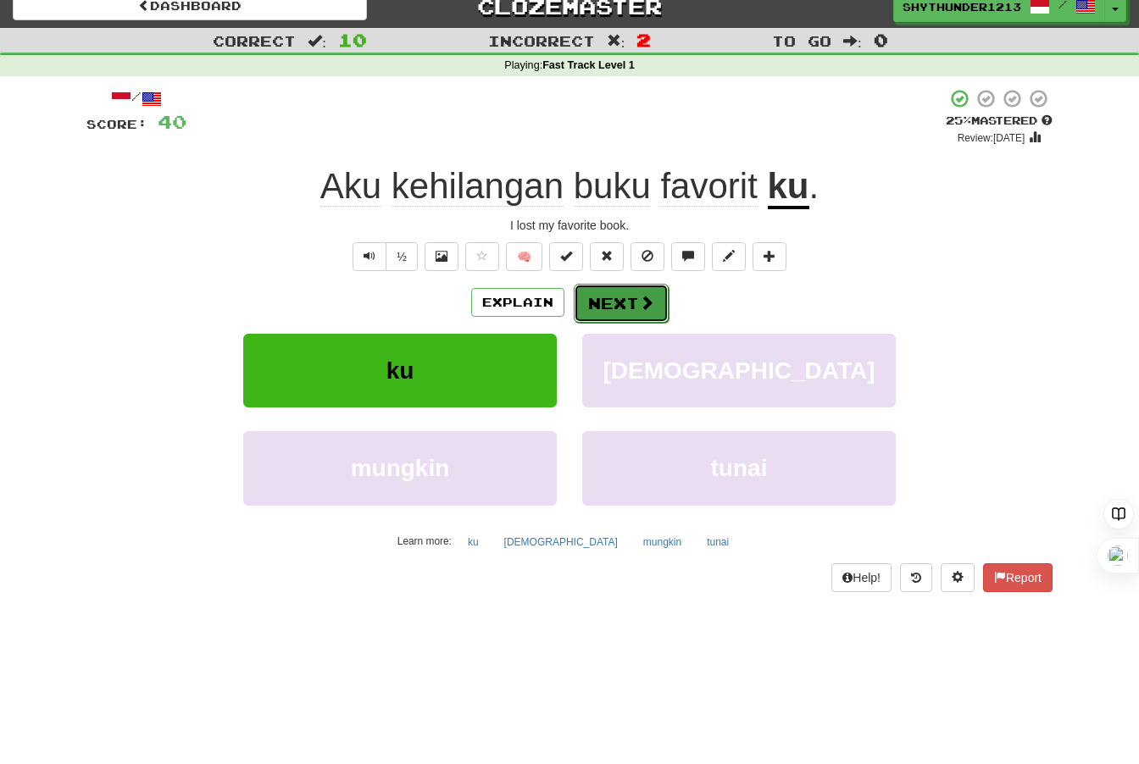
click at [644, 296] on span at bounding box center [646, 302] width 15 height 15
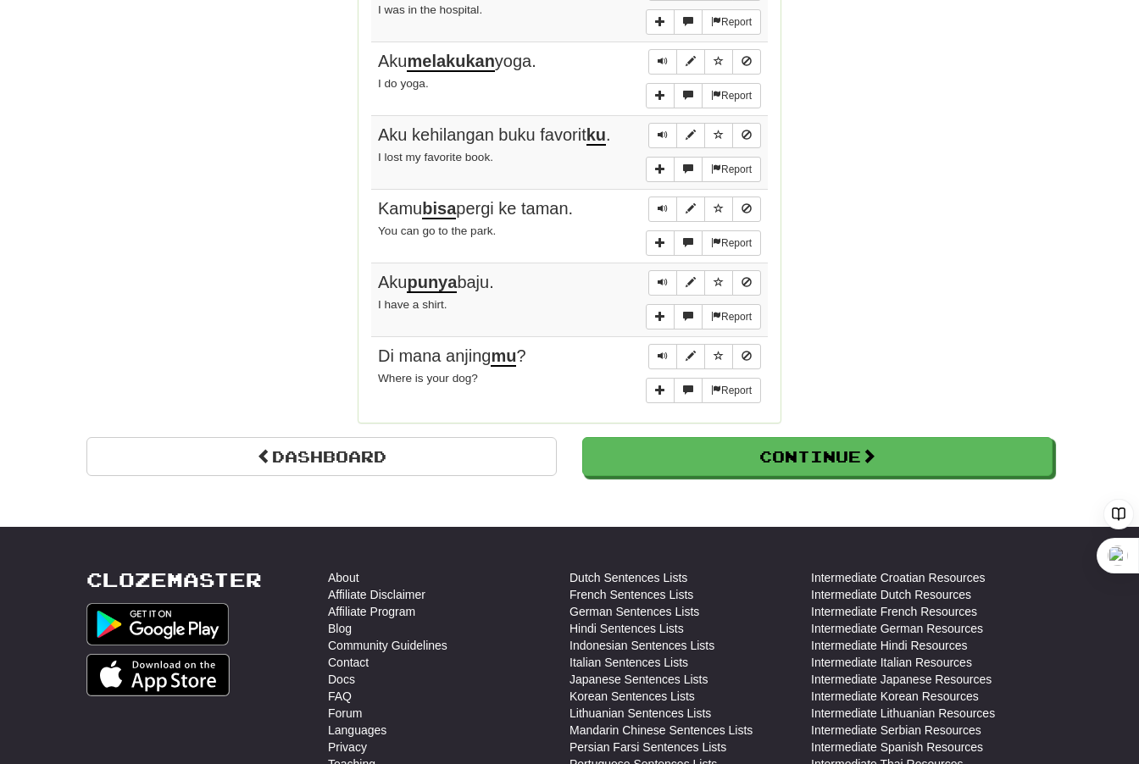
scroll to position [1323, 0]
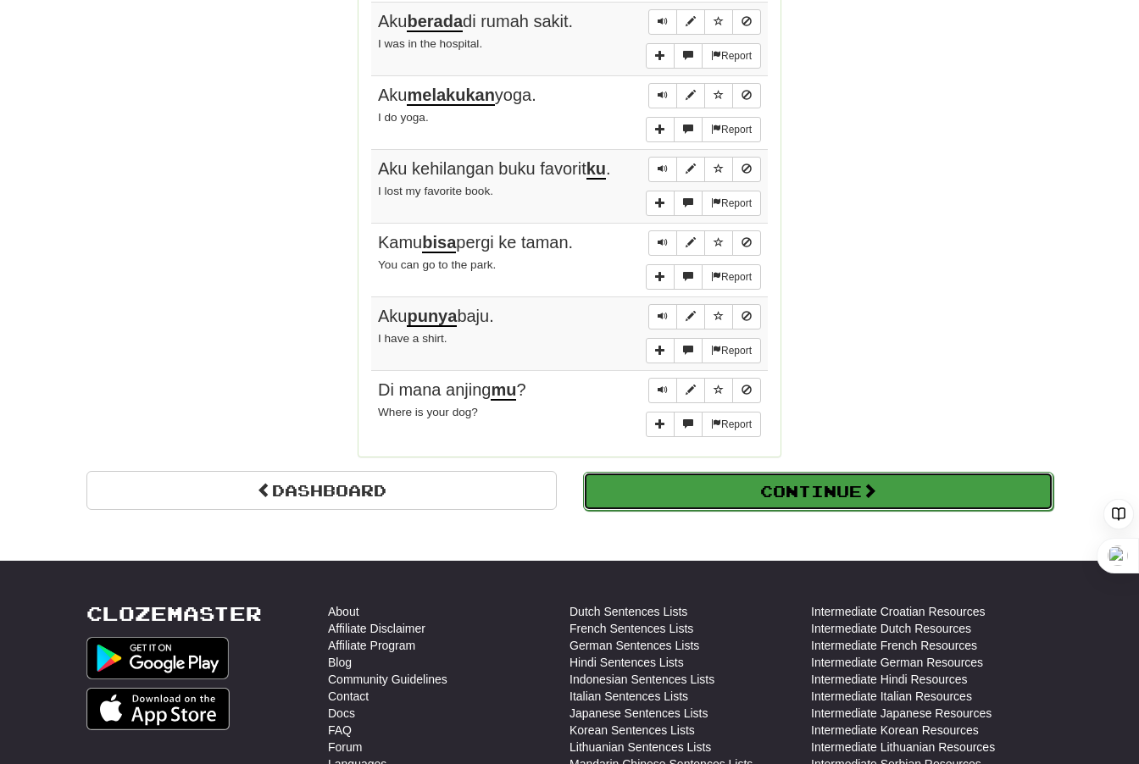
click at [615, 487] on button "Continue" at bounding box center [818, 491] width 470 height 39
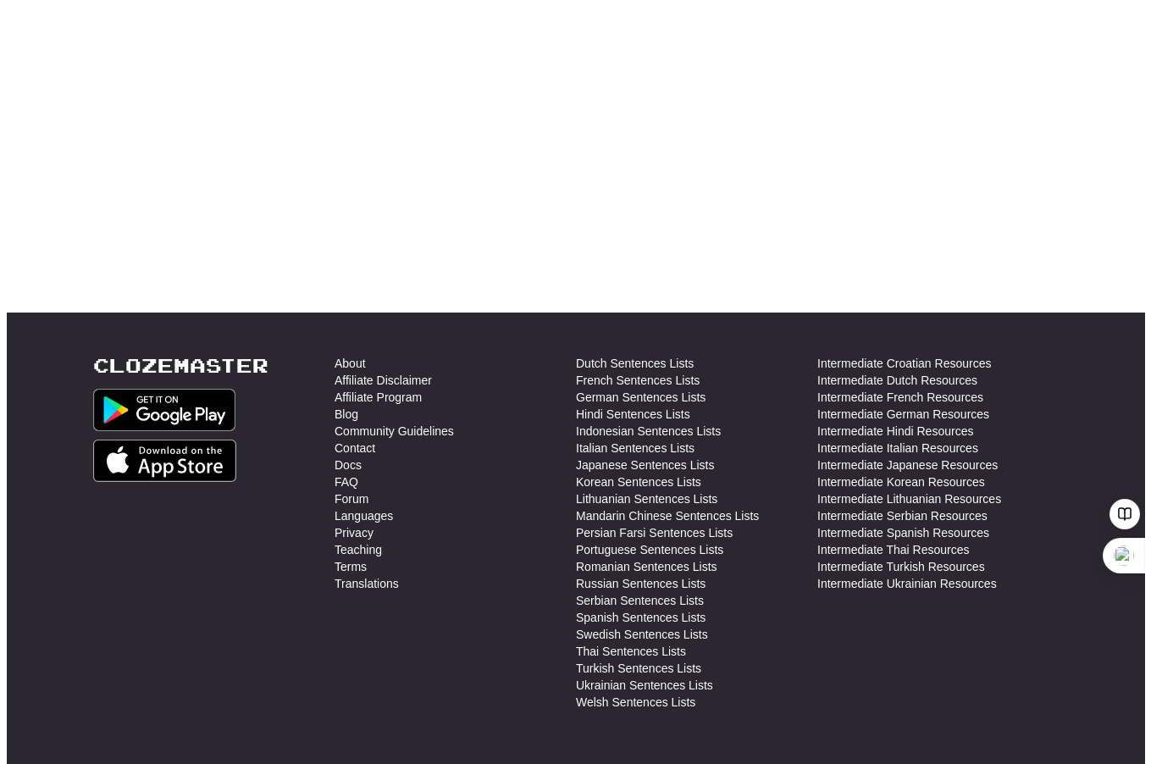
scroll to position [0, 0]
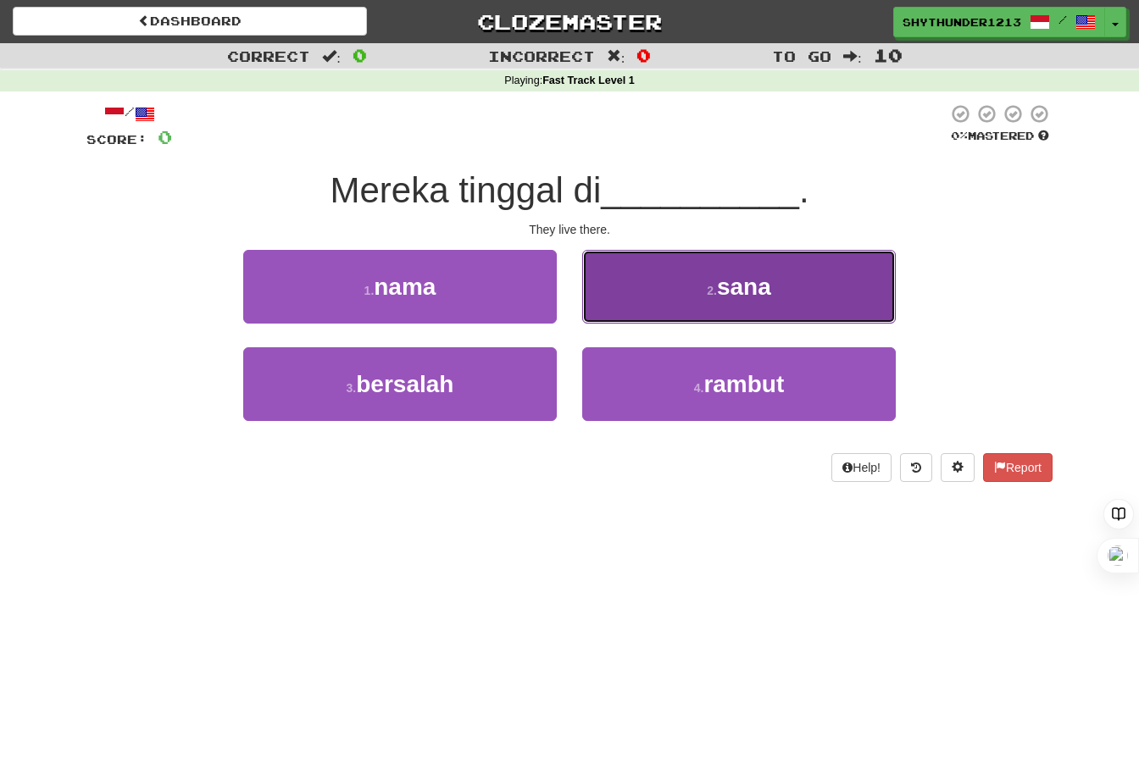
click at [739, 268] on button "2 . sana" at bounding box center [738, 287] width 313 height 74
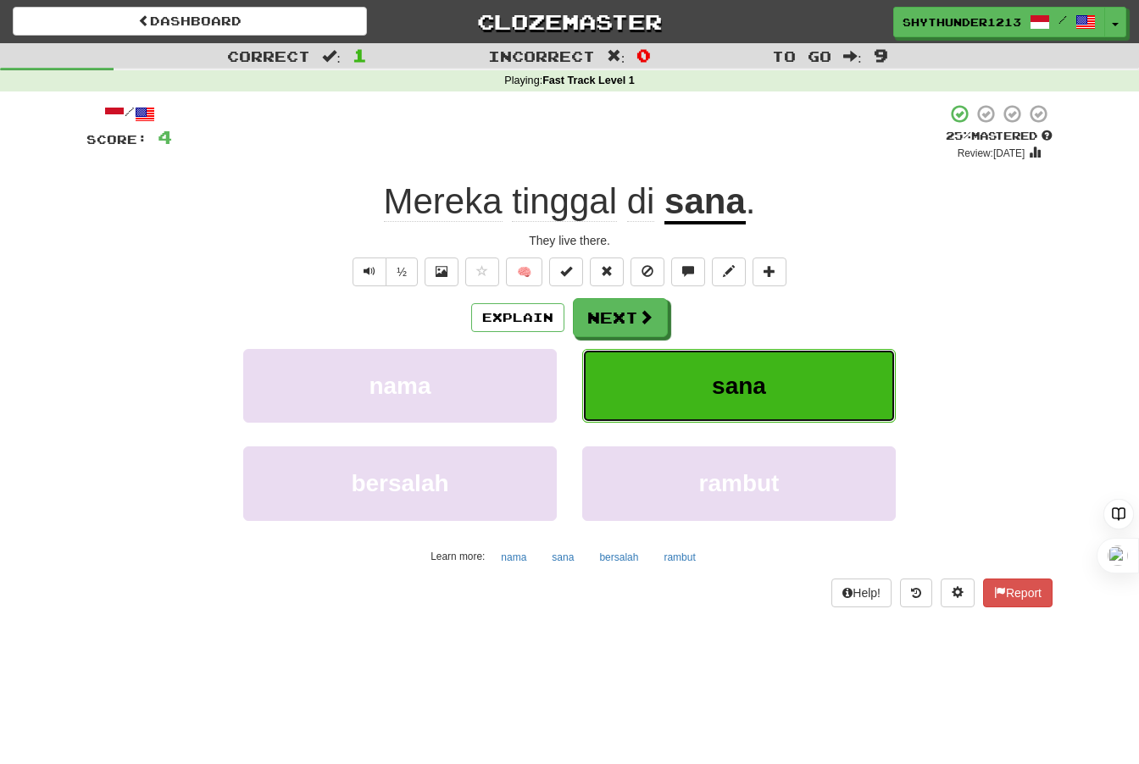
click at [734, 382] on span "sana" at bounding box center [739, 386] width 54 height 26
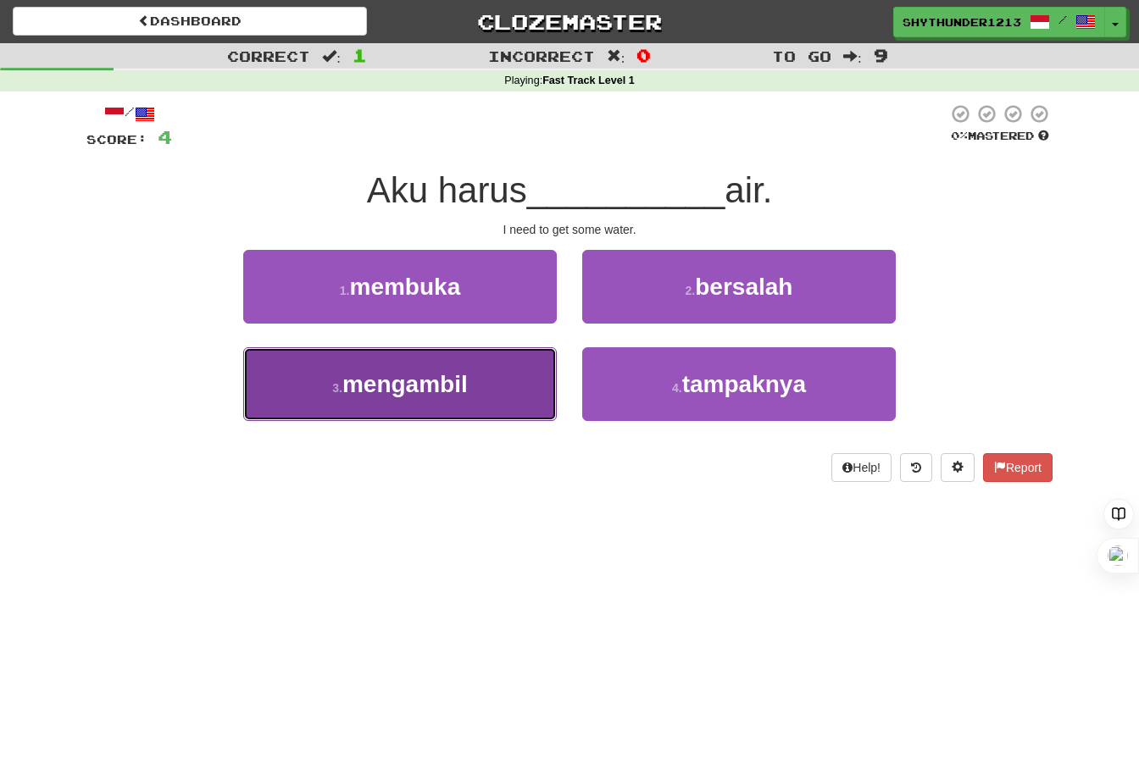
click at [437, 377] on span "mengambil" at bounding box center [404, 384] width 125 height 26
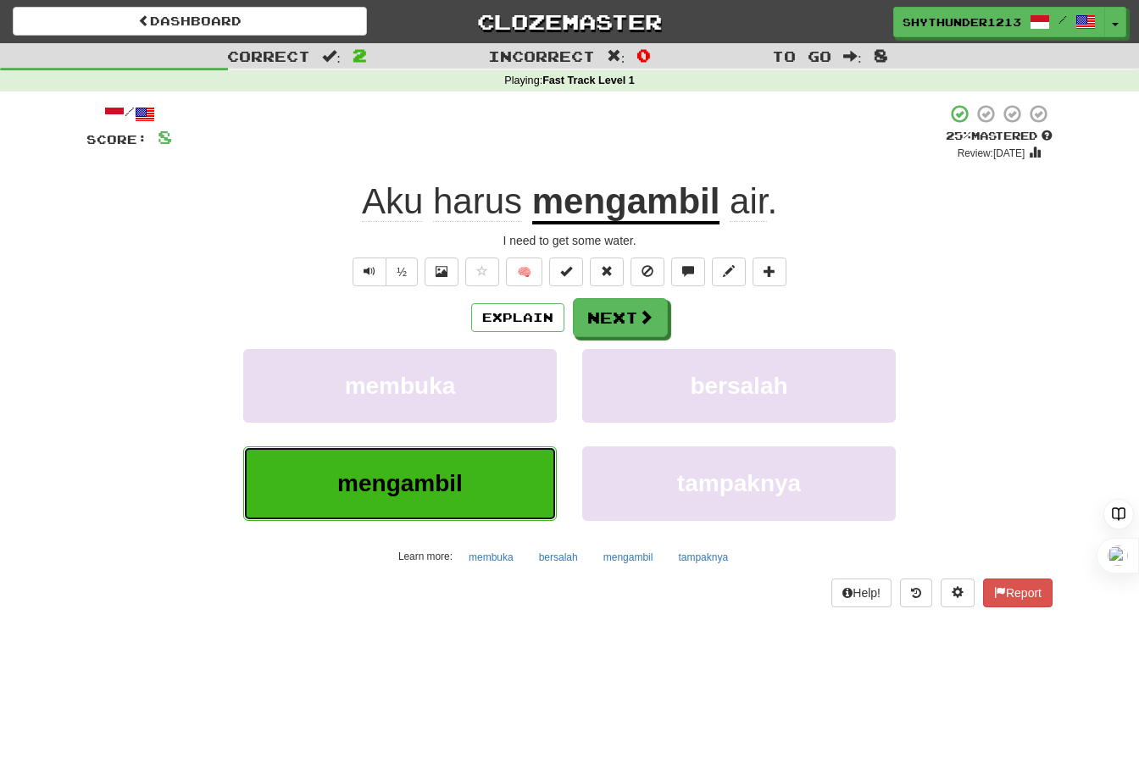
click at [418, 478] on span "mengambil" at bounding box center [399, 483] width 125 height 26
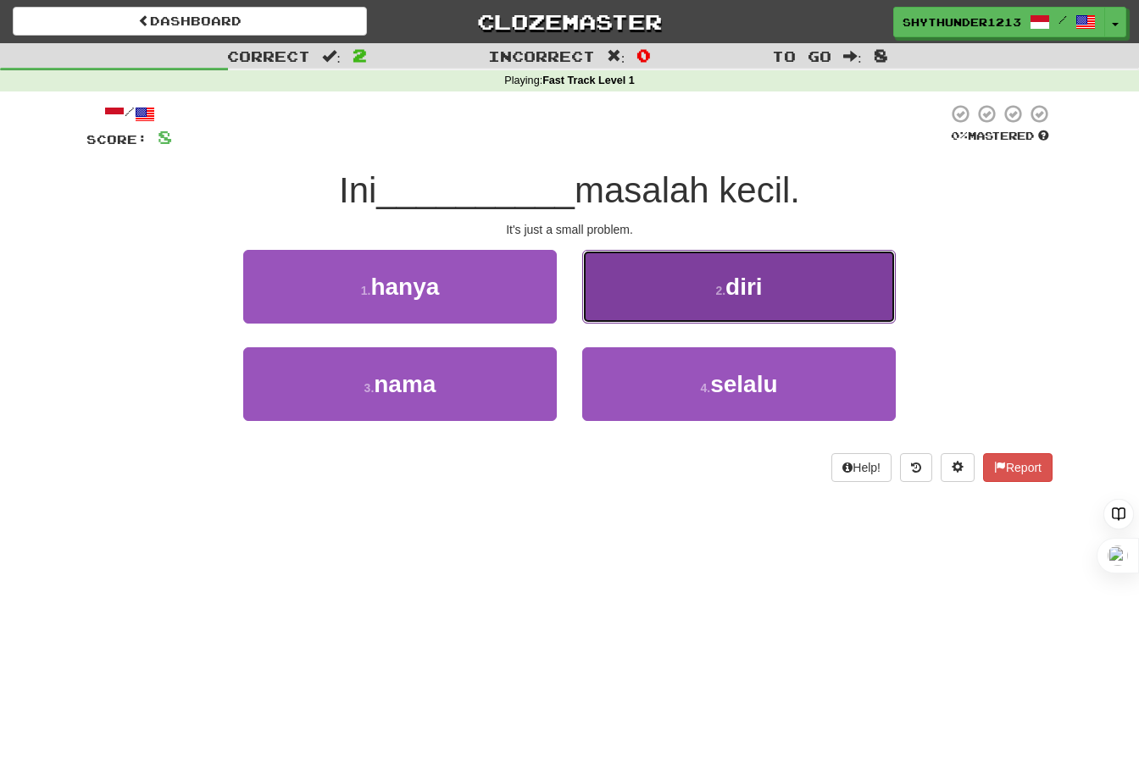
click at [663, 291] on button "2 . diri" at bounding box center [738, 287] width 313 height 74
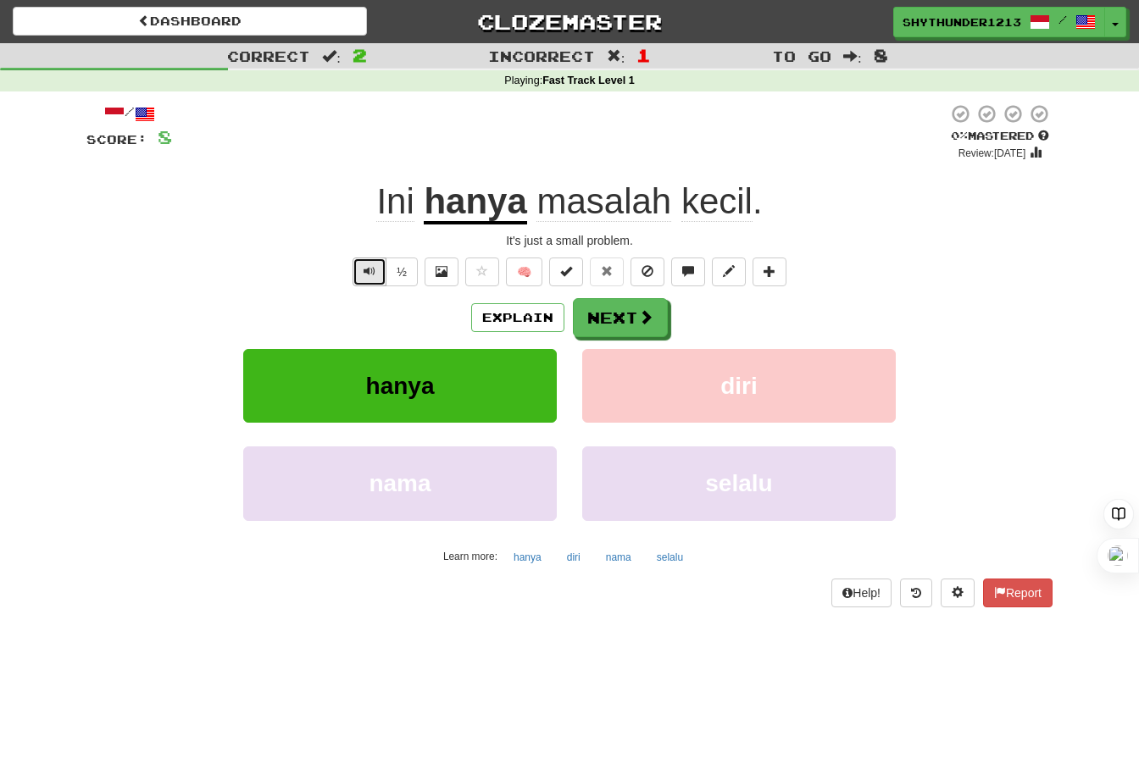
click at [363, 274] on button "Text-to-speech controls" at bounding box center [369, 272] width 34 height 29
click at [378, 269] on button "Text-to-speech controls" at bounding box center [369, 272] width 34 height 29
click at [614, 319] on button "Next" at bounding box center [621, 318] width 95 height 39
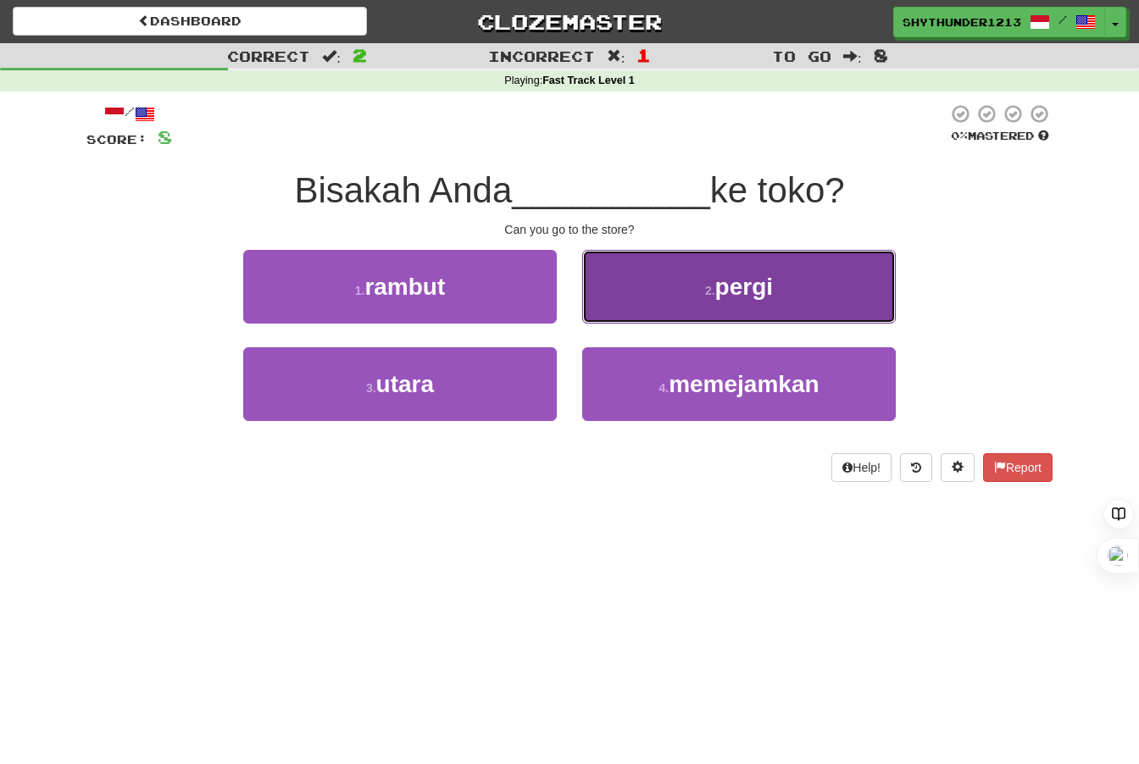
click at [757, 285] on span "pergi" at bounding box center [744, 287] width 58 height 26
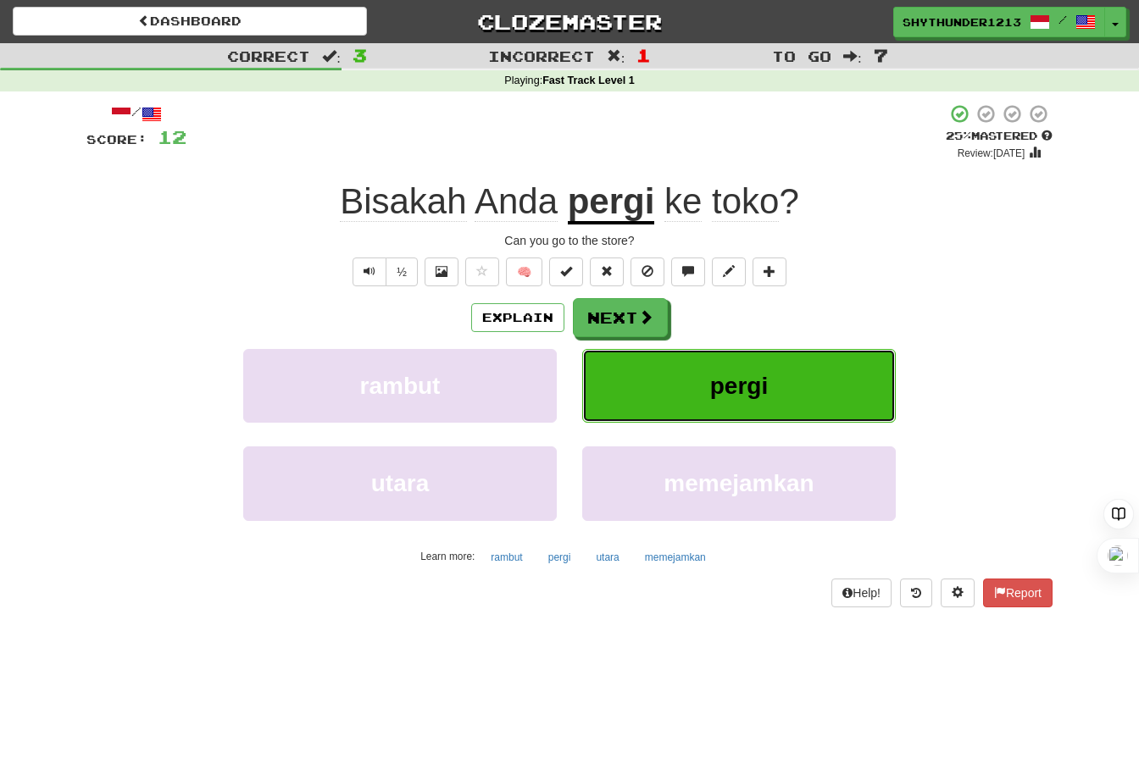
click at [743, 396] on span "pergi" at bounding box center [739, 386] width 58 height 26
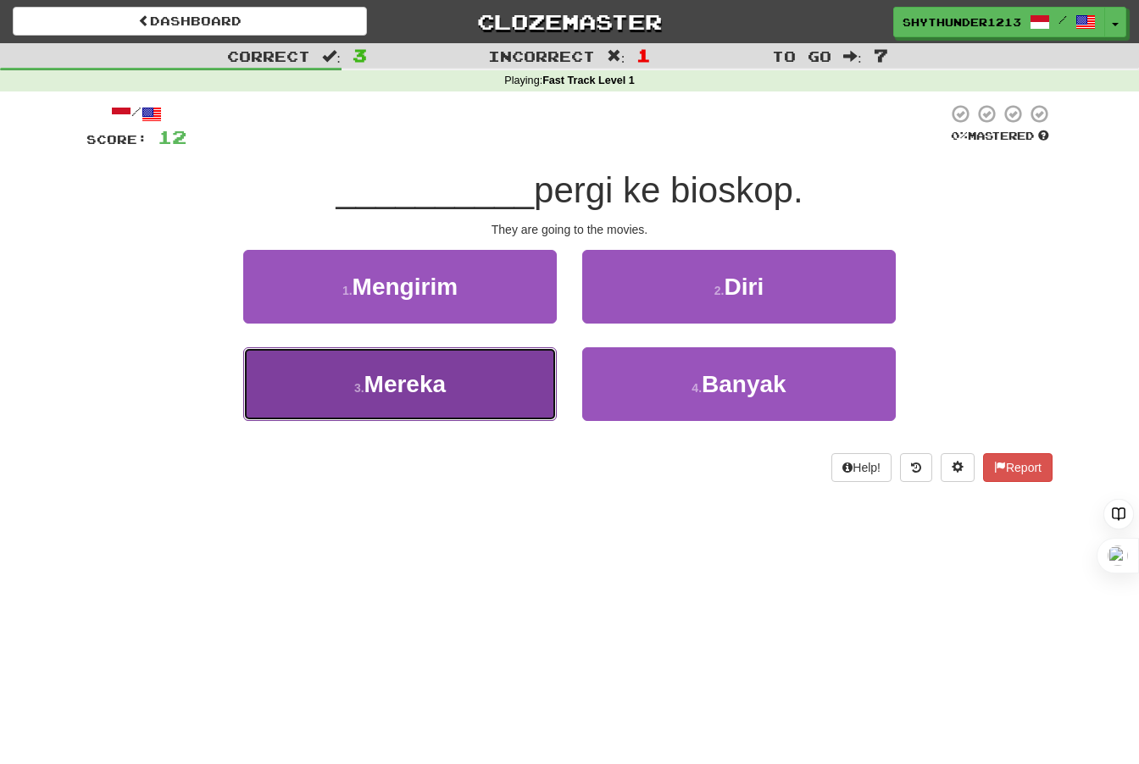
click at [408, 391] on span "Mereka" at bounding box center [405, 384] width 82 height 26
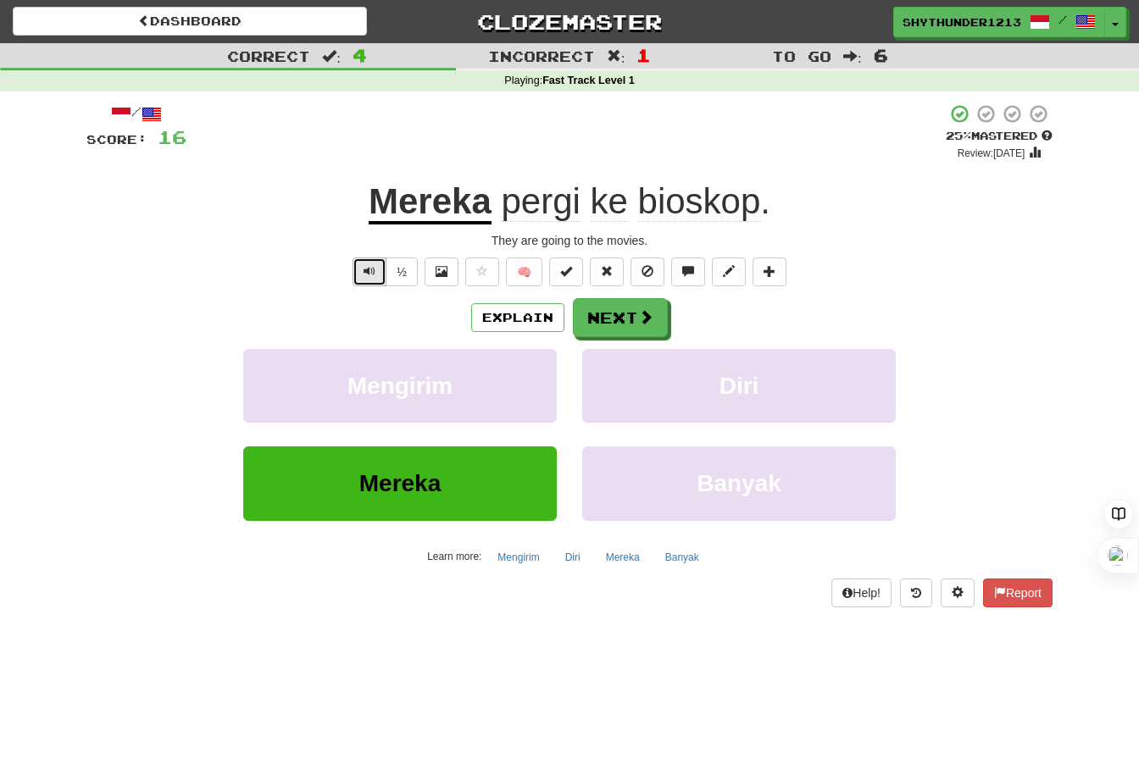
click at [380, 274] on button "Text-to-speech controls" at bounding box center [369, 272] width 34 height 29
click at [378, 270] on button "Text-to-speech controls" at bounding box center [369, 272] width 34 height 29
click at [613, 316] on button "Next" at bounding box center [621, 318] width 95 height 39
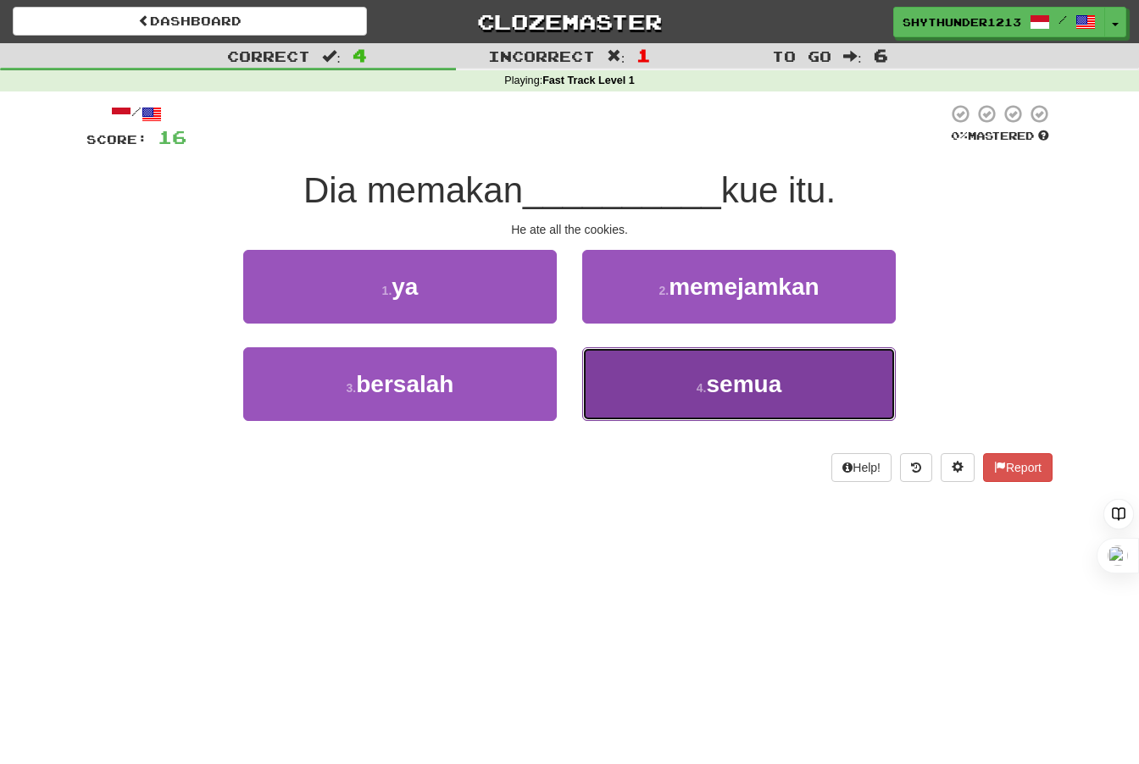
click at [711, 380] on span "semua" at bounding box center [743, 384] width 75 height 26
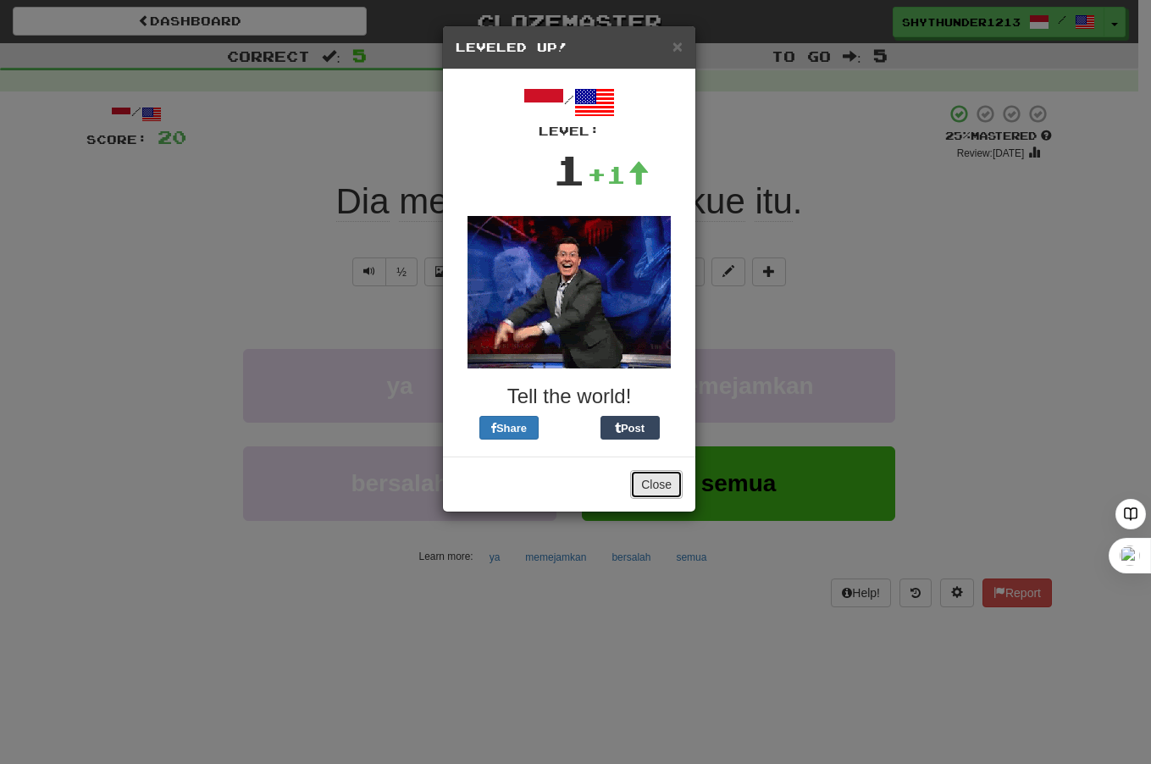
click at [669, 483] on button "Close" at bounding box center [656, 484] width 53 height 29
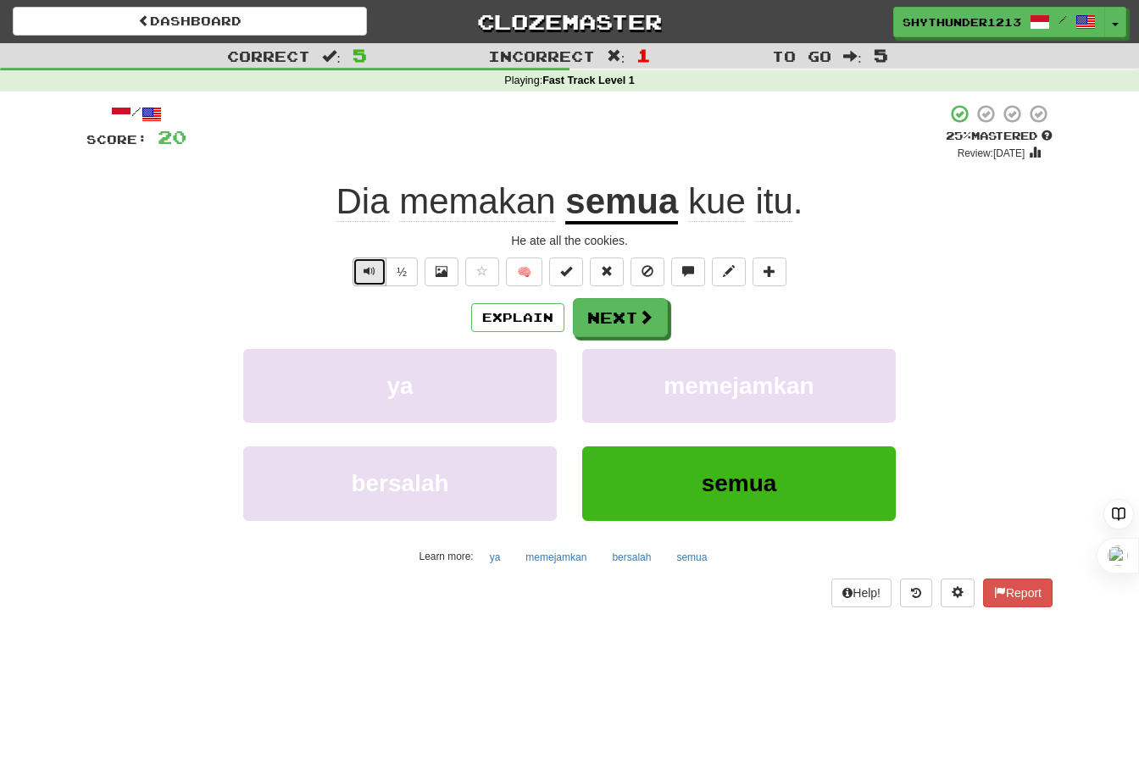
click at [366, 267] on span "Text-to-speech controls" at bounding box center [369, 271] width 12 height 12
click at [654, 313] on button "Next" at bounding box center [621, 318] width 95 height 39
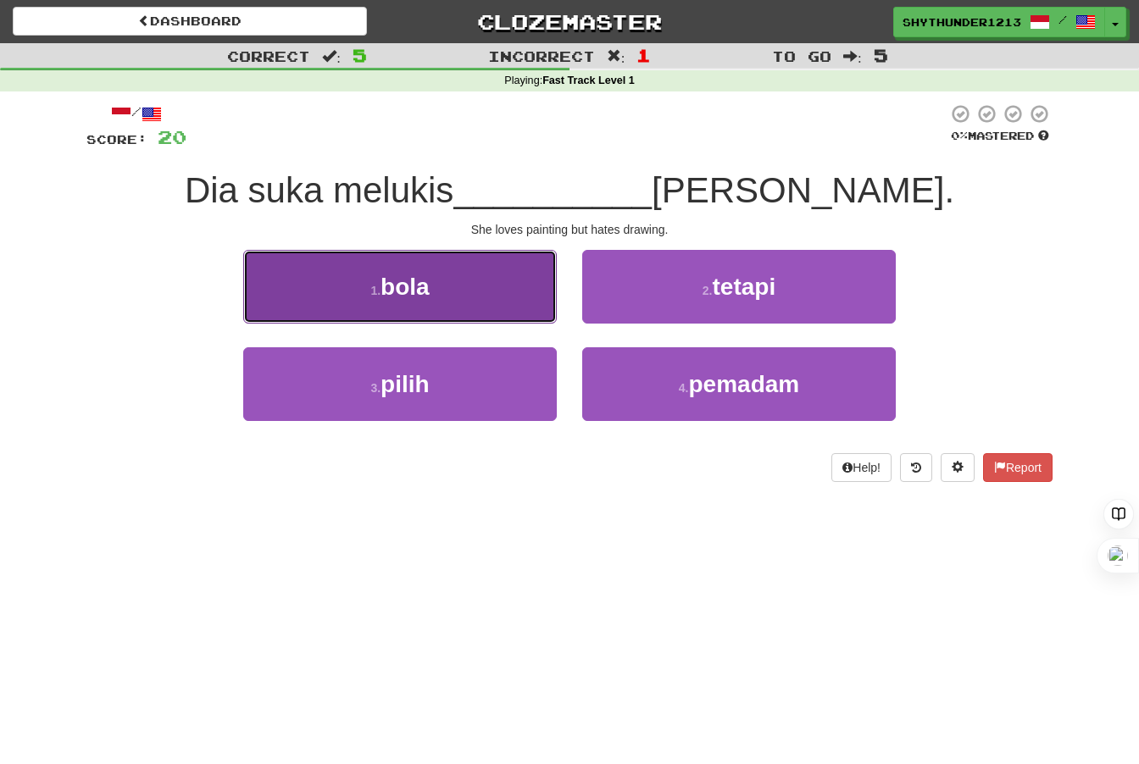
click at [443, 283] on button "1 . bola" at bounding box center [399, 287] width 313 height 74
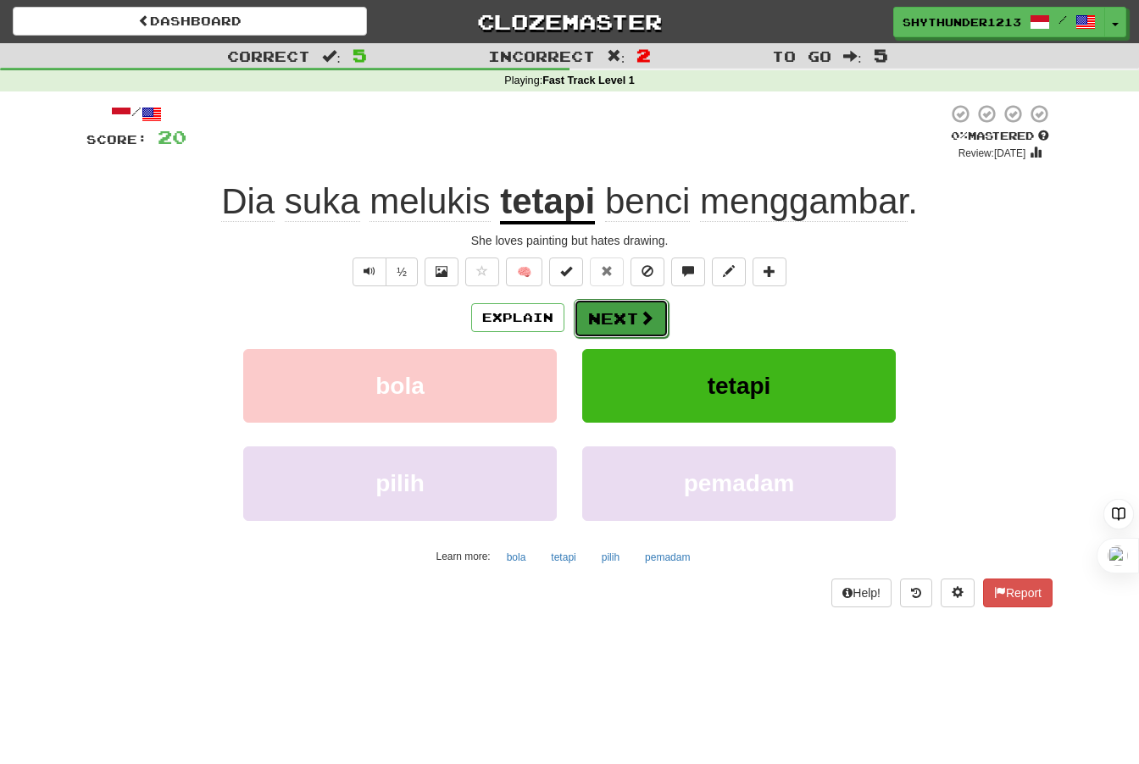
click at [616, 308] on button "Next" at bounding box center [621, 318] width 95 height 39
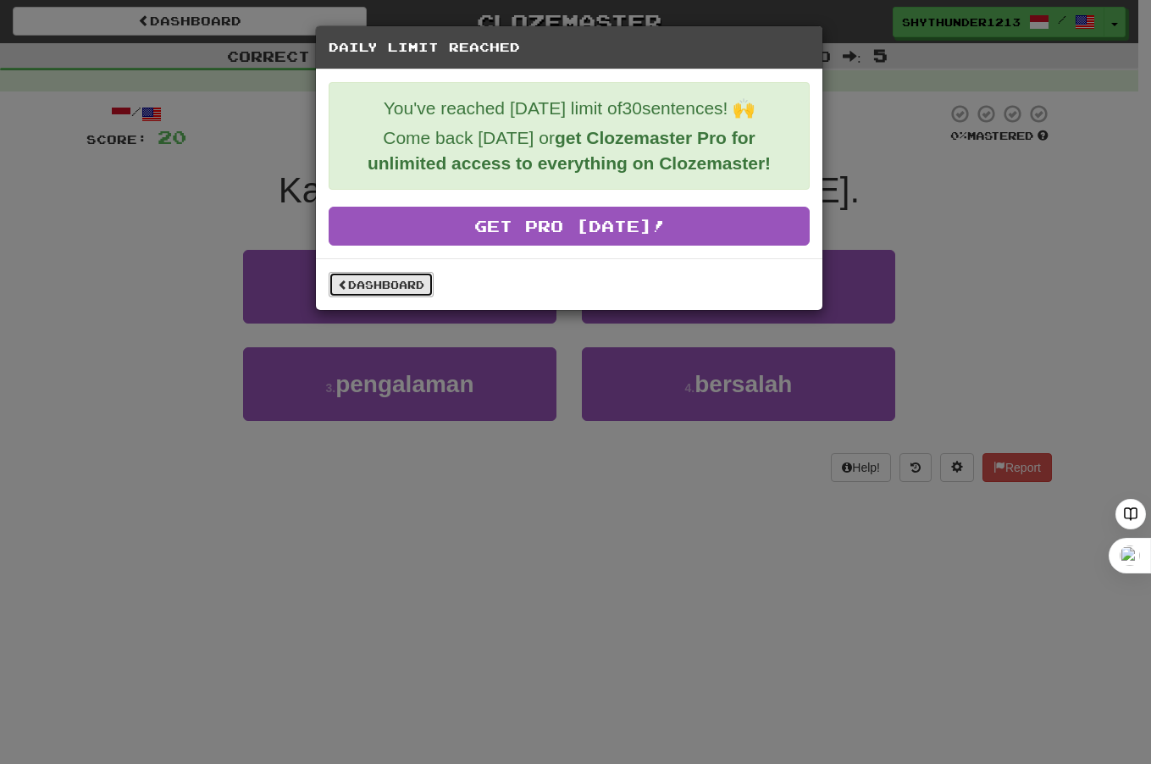
click at [358, 291] on link "Dashboard" at bounding box center [381, 284] width 105 height 25
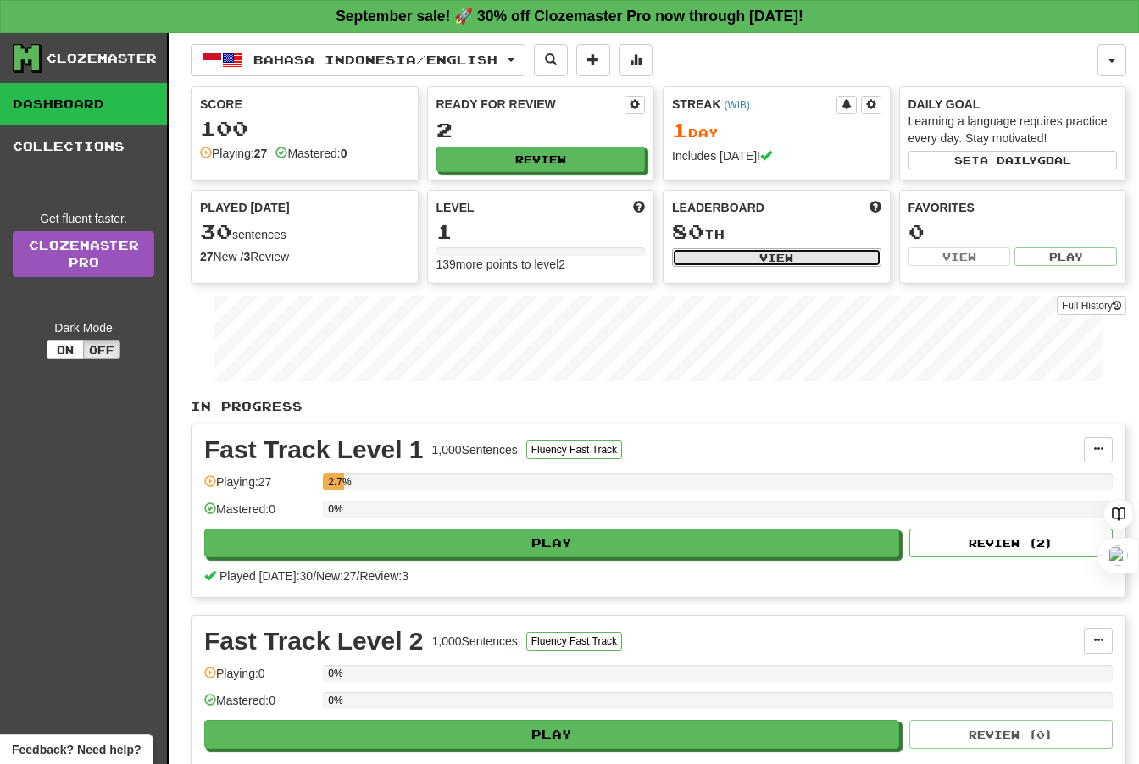
click at [688, 258] on button "View" at bounding box center [776, 257] width 209 height 19
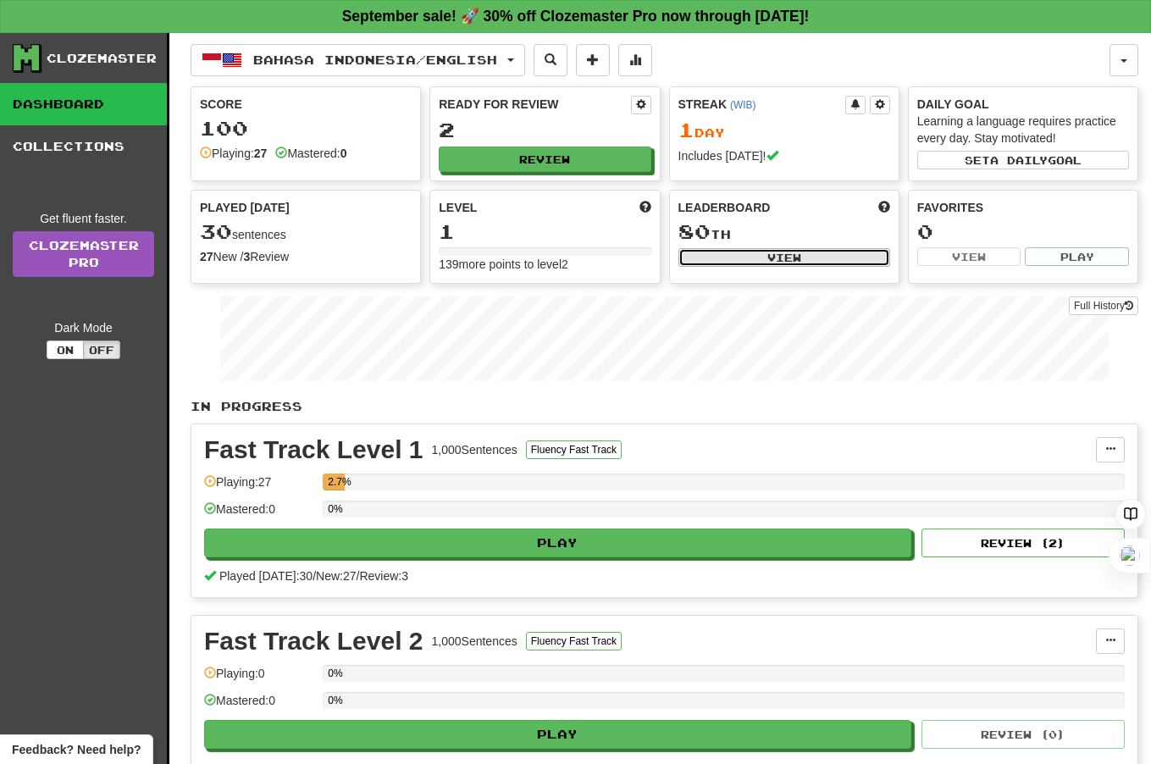
select select "**********"
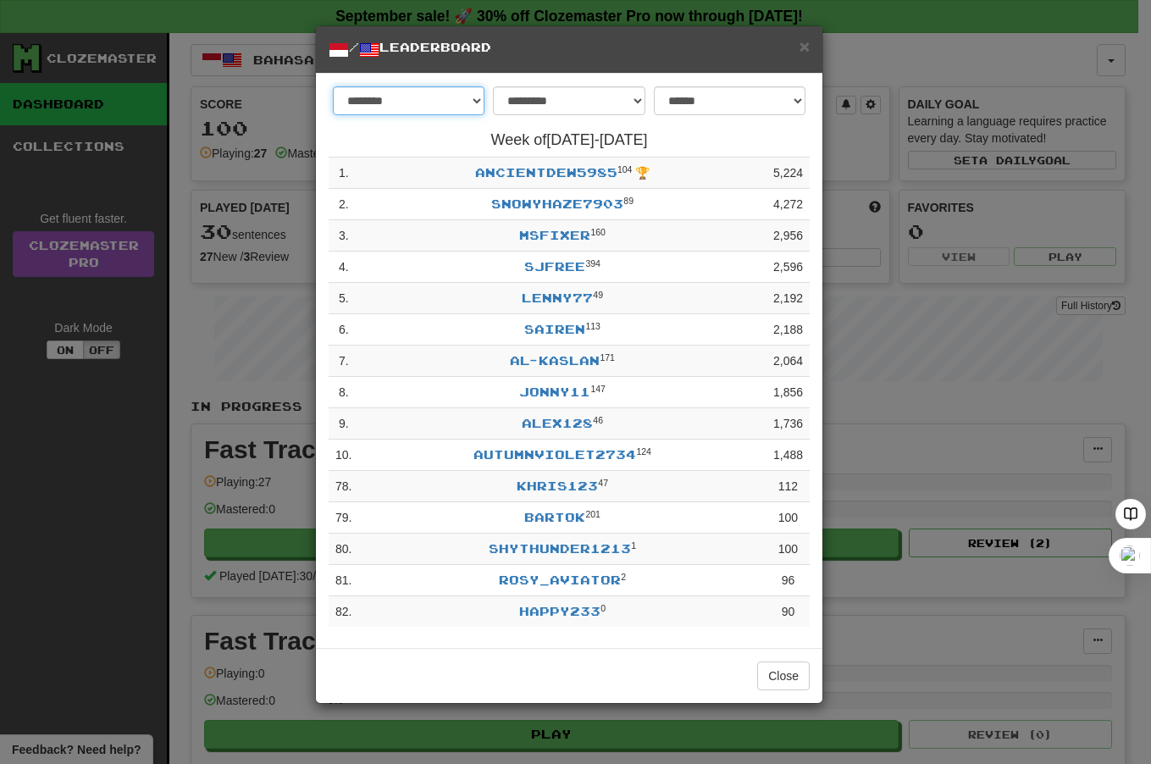
click at [474, 94] on select "******** *********" at bounding box center [409, 100] width 152 height 29
click at [333, 86] on select "******** *********" at bounding box center [409, 100] width 152 height 29
click at [637, 104] on select "**********" at bounding box center [569, 100] width 152 height 29
click at [493, 86] on select "**********" at bounding box center [569, 100] width 152 height 29
click at [777, 687] on button "Close" at bounding box center [783, 676] width 53 height 29
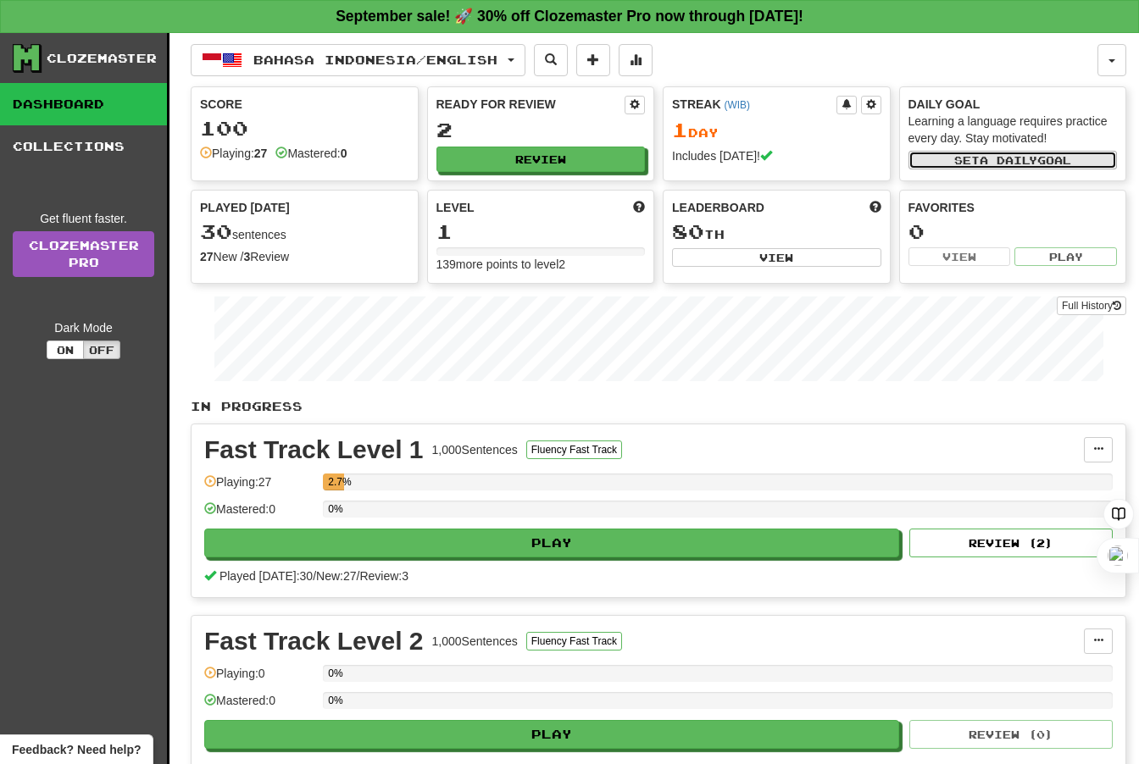
click at [973, 159] on button "Set a daily goal" at bounding box center [1012, 160] width 209 height 19
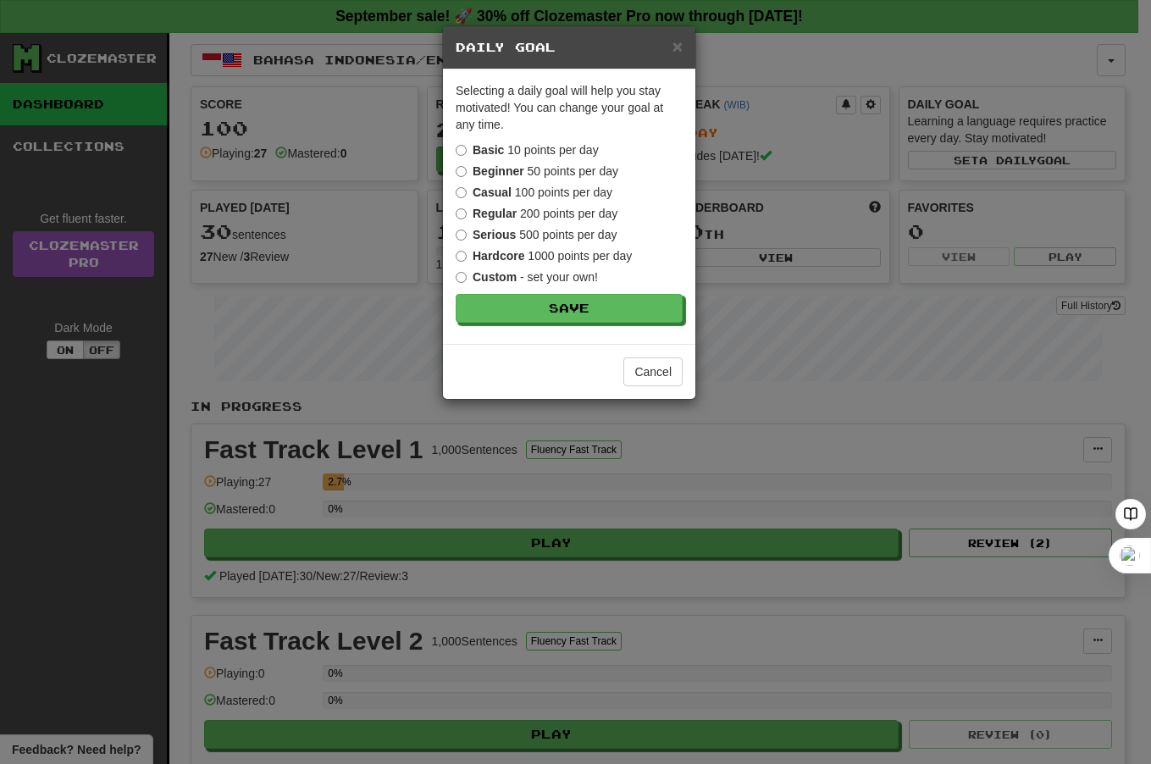
click at [905, 169] on div "× Daily Goal Selecting a daily goal will help you stay motivated ! You can chan…" at bounding box center [575, 382] width 1151 height 764
